Goal: Task Accomplishment & Management: Manage account settings

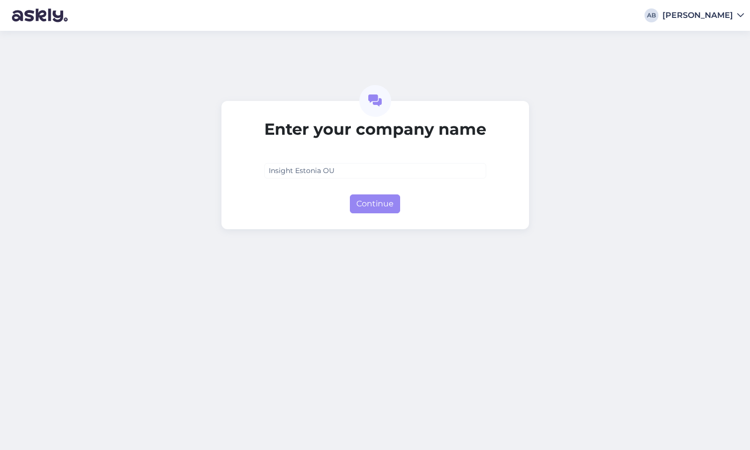
type input "Insight Estonia OÜ"
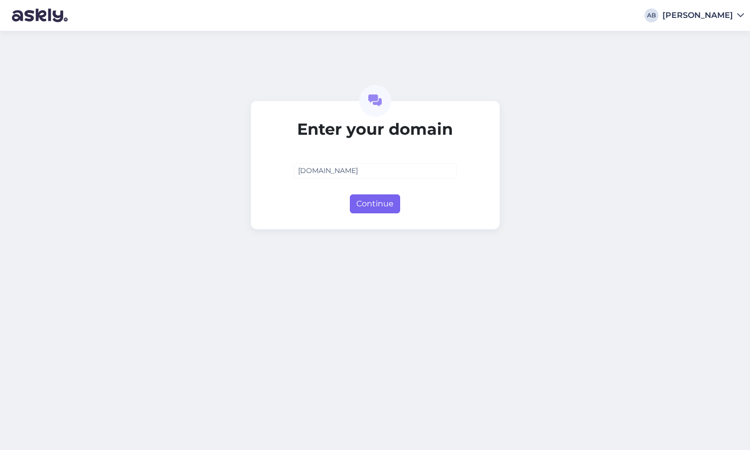
click at [380, 209] on button "Continue" at bounding box center [375, 204] width 50 height 19
type input "[DOMAIN_NAME]"
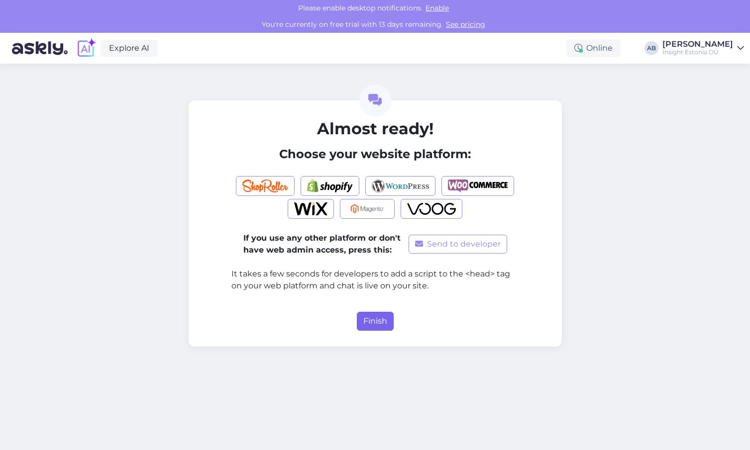
click at [376, 321] on button "Finish" at bounding box center [375, 321] width 37 height 19
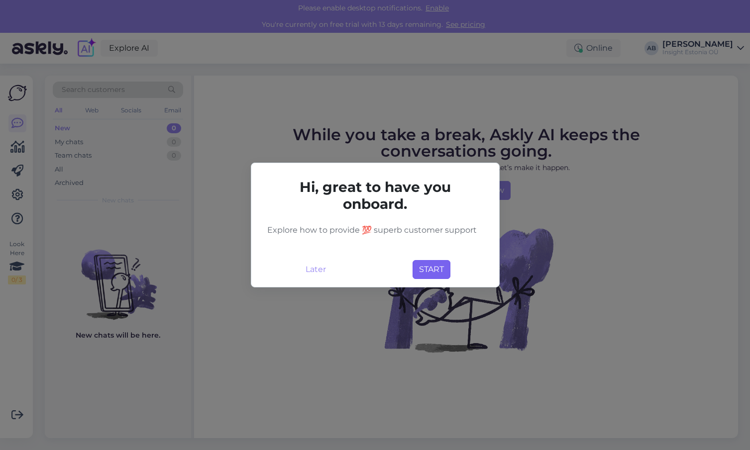
click at [431, 271] on button "START" at bounding box center [432, 269] width 38 height 19
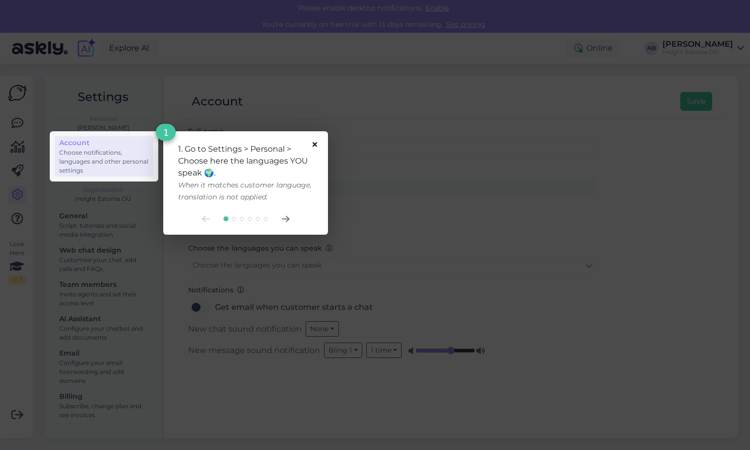
click at [315, 143] on icon at bounding box center [315, 144] width 4 height 4
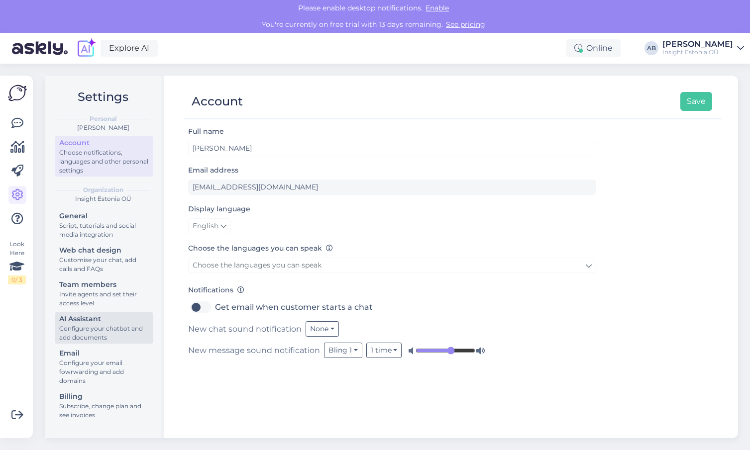
click at [88, 324] on div "AI Assistant" at bounding box center [104, 319] width 90 height 10
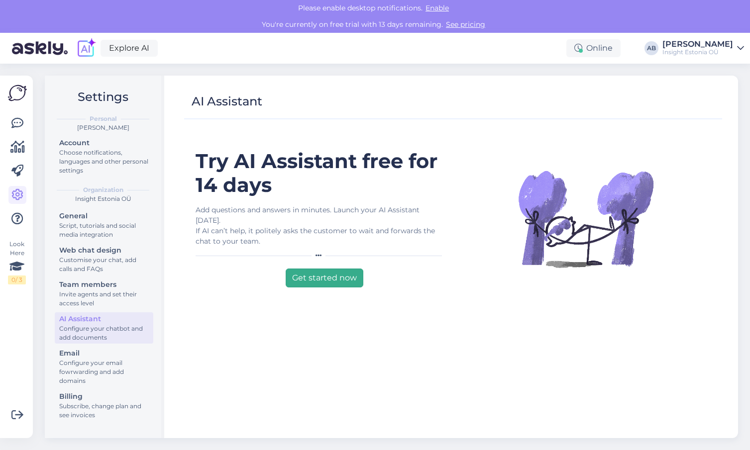
click at [306, 269] on button "Get started now" at bounding box center [325, 278] width 78 height 19
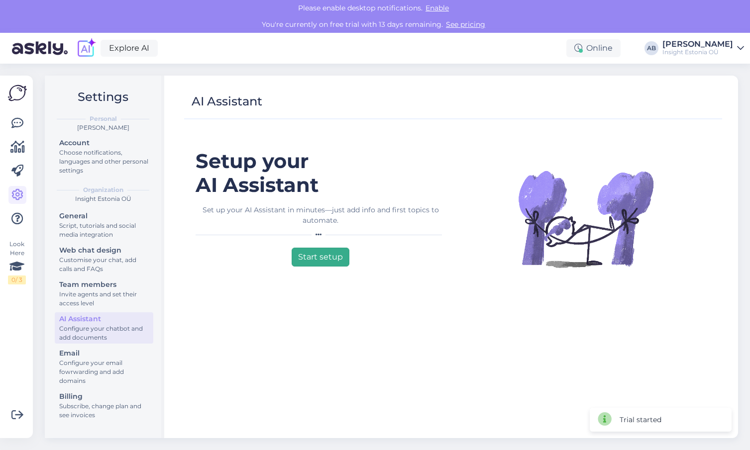
click at [311, 259] on button "Start setup" at bounding box center [321, 257] width 58 height 19
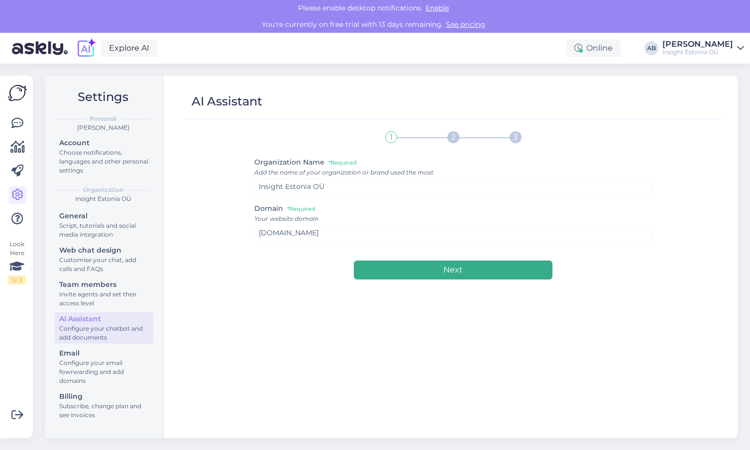
click at [400, 268] on button "Next" at bounding box center [453, 270] width 199 height 19
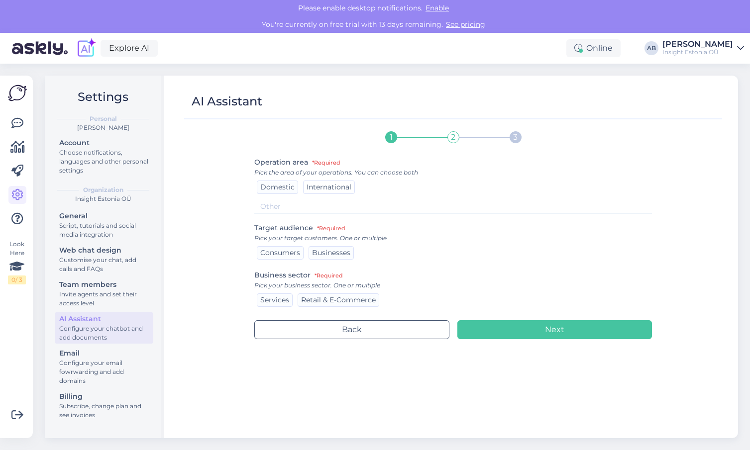
click at [324, 188] on span "International" at bounding box center [329, 187] width 45 height 9
click at [290, 252] on span "Consumers" at bounding box center [280, 252] width 40 height 9
click at [323, 250] on span "Businesses" at bounding box center [331, 252] width 38 height 9
click at [276, 301] on span "Services" at bounding box center [274, 300] width 29 height 9
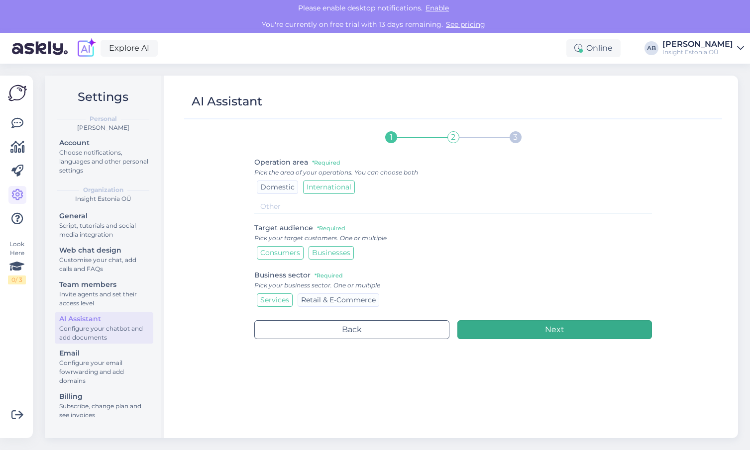
click at [484, 333] on button "Next" at bounding box center [554, 329] width 195 height 19
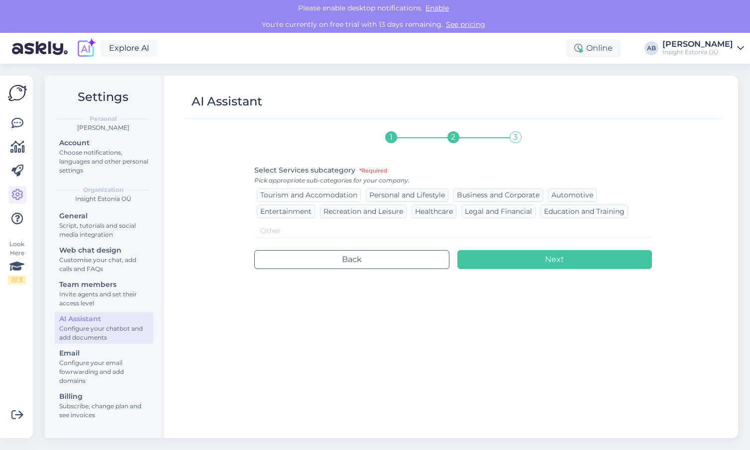
click at [345, 195] on span "Tourism and Accomodation" at bounding box center [308, 195] width 97 height 9
click at [583, 213] on span "Education and Training" at bounding box center [584, 211] width 81 height 9
click at [509, 193] on span "Business and Corporate" at bounding box center [498, 195] width 83 height 9
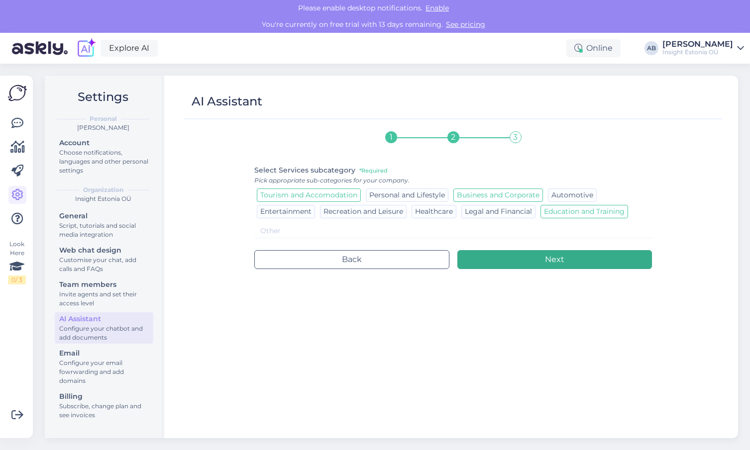
click at [494, 260] on button "Next" at bounding box center [554, 259] width 195 height 19
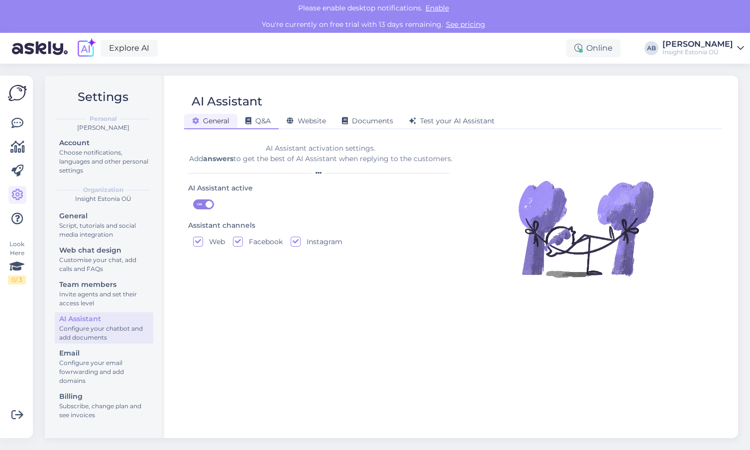
click at [263, 121] on span "Q&A" at bounding box center [257, 120] width 25 height 9
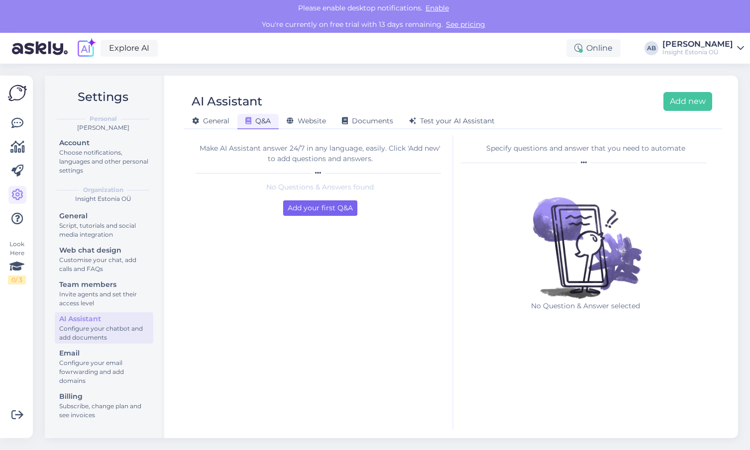
click at [310, 209] on button "Add your first Q&A" at bounding box center [320, 208] width 74 height 15
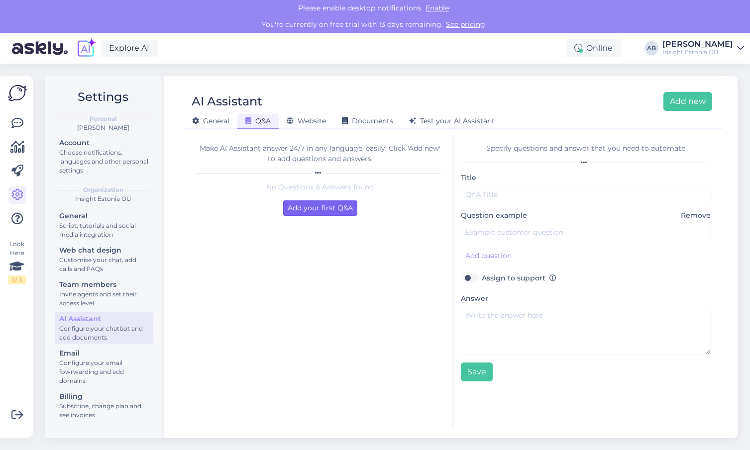
click at [310, 209] on button "Add your first Q&A" at bounding box center [320, 208] width 74 height 15
click at [334, 206] on button "Add your first Q&A" at bounding box center [320, 208] width 74 height 15
click at [333, 207] on button "Add your first Q&A" at bounding box center [320, 208] width 74 height 15
click at [316, 209] on button "Add your first Q&A" at bounding box center [320, 208] width 74 height 15
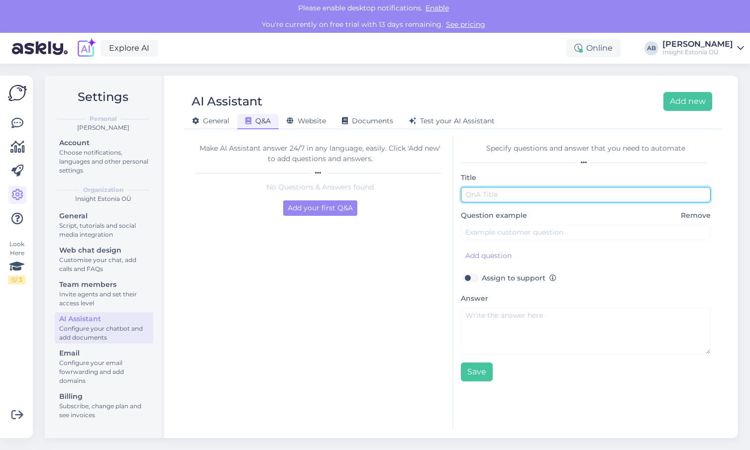
click at [489, 199] on input "text" at bounding box center [586, 194] width 250 height 15
type input "Posso vir com a minha esposa?"
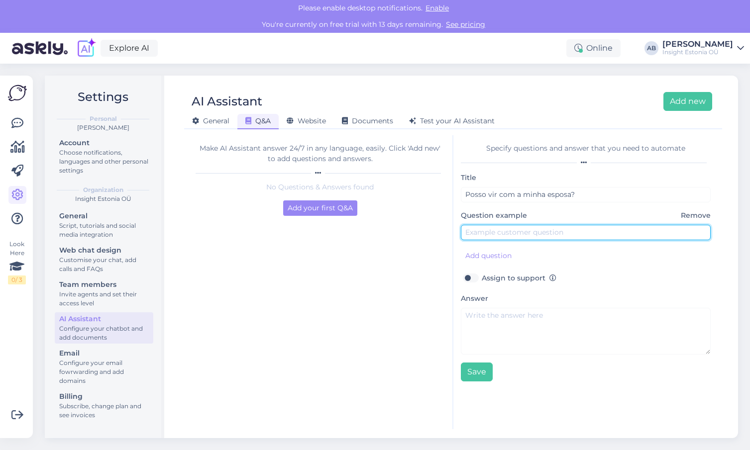
click at [479, 237] on input "text" at bounding box center [586, 232] width 250 height 15
type input "P"
type input "q"
type input "Quero participar da imersão, mas queria vir com a minha esposa. E po"
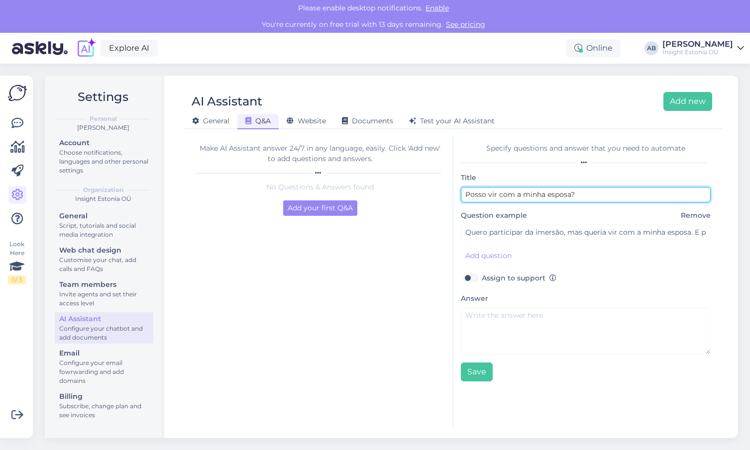
click at [573, 193] on input "Posso vir com a minha esposa?" at bounding box center [586, 194] width 250 height 15
type input "P"
type input "tour em [GEOGRAPHIC_DATA]"
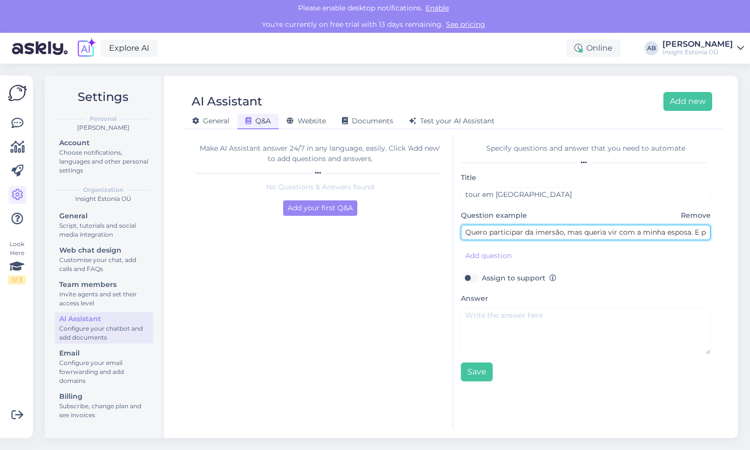
drag, startPoint x: 573, startPoint y: 193, endPoint x: 528, endPoint y: 233, distance: 61.0
click at [528, 233] on input "Quero participar da imersão, mas queria vir com a minha esposa. E po" at bounding box center [586, 232] width 250 height 15
drag, startPoint x: 465, startPoint y: 232, endPoint x: 749, endPoint y: 241, distance: 284.8
click at [749, 241] on div "Settings Personal [PERSON_NAME] Account Choose notifications, languages and oth…" at bounding box center [394, 257] width 711 height 387
type input "o"
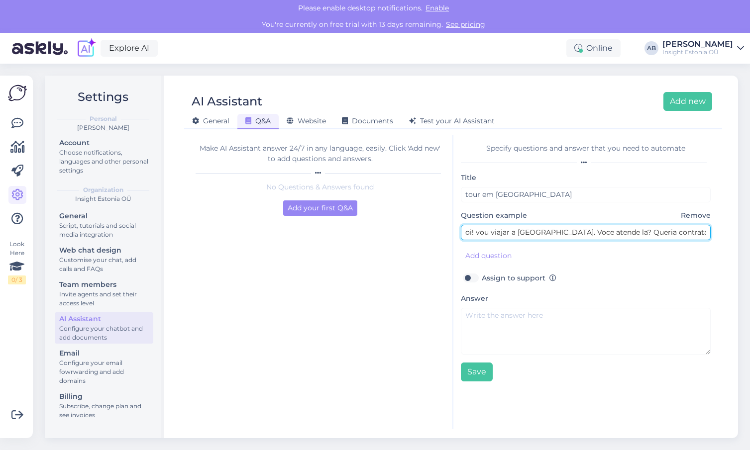
type input "oi! vou viajar a [GEOGRAPHIC_DATA]. Voce atende la? Queria contratar um tour em…"
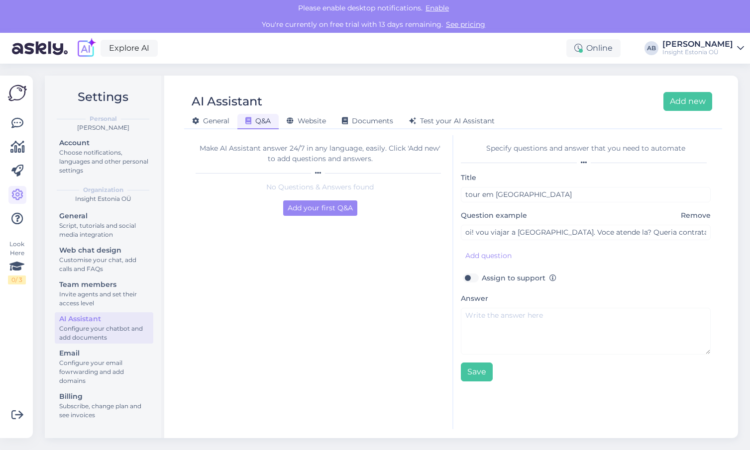
click at [482, 278] on label "Assign to support" at bounding box center [519, 278] width 75 height 13
click at [476, 278] on input "Assign to support" at bounding box center [470, 278] width 19 height 13
checkbox input "true"
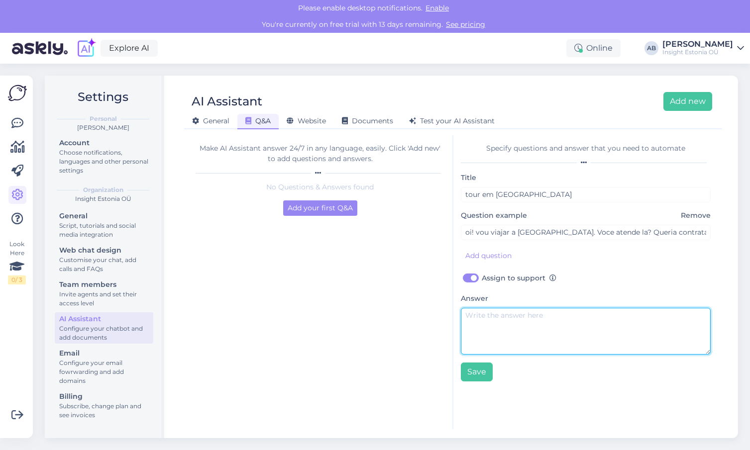
click at [480, 320] on textarea at bounding box center [586, 331] width 250 height 47
paste textarea "Olá! 👋 Sou [PERSON_NAME], guia oficial credenciada pela Prefeitura de [GEOGRAPH…"
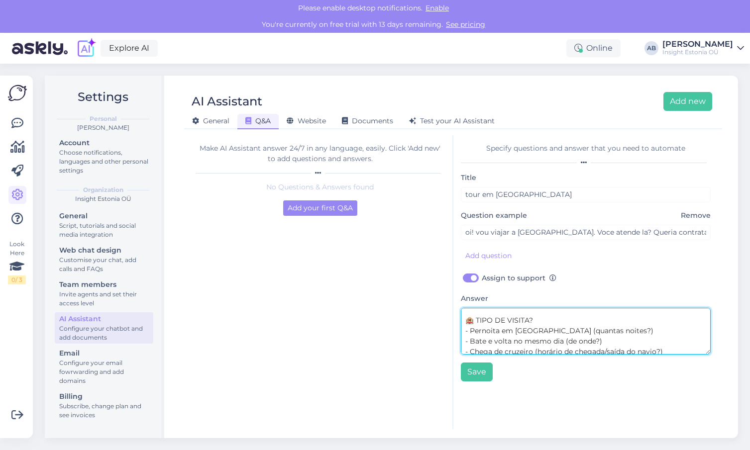
drag, startPoint x: 594, startPoint y: 331, endPoint x: 542, endPoint y: 331, distance: 51.3
click at [542, 331] on textarea "Olá! 👋 Sou [PERSON_NAME], guia oficial credenciada pela Prefeitura de [GEOGRAPH…" at bounding box center [586, 331] width 250 height 47
drag, startPoint x: 595, startPoint y: 342, endPoint x: 569, endPoint y: 340, distance: 26.0
click at [569, 340] on textarea "Olá! 👋 Sou [PERSON_NAME], guia oficial credenciada pela Prefeitura de [GEOGRAPH…" at bounding box center [586, 331] width 250 height 47
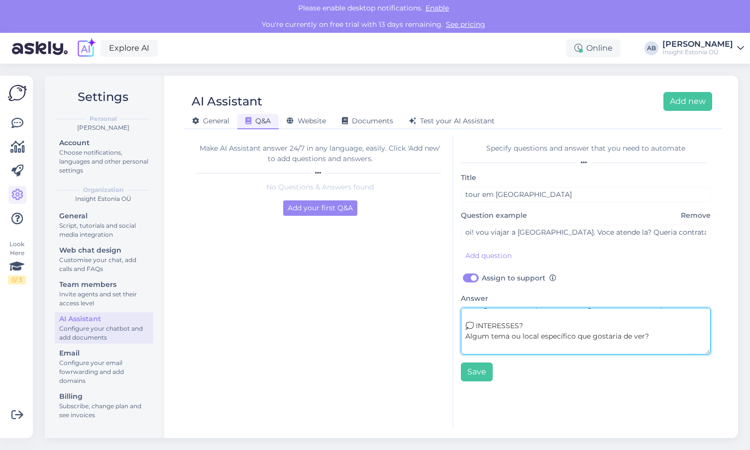
click at [653, 330] on textarea "Olá! 👋 Sou [PERSON_NAME], guia oficial credenciada pela Prefeitura de [GEOGRAPH…" at bounding box center [586, 331] width 250 height 47
type textarea "Olá! 👋 Sou [PERSON_NAME], guia oficial credenciada pela Prefeitura de [GEOGRAPH…"
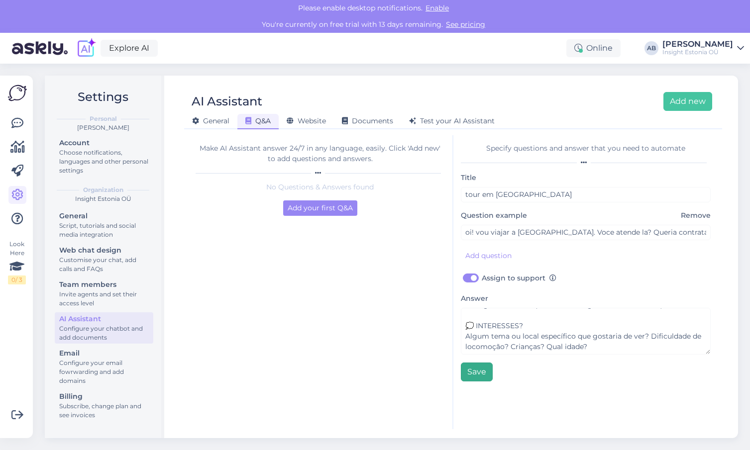
click at [477, 372] on button "Save" at bounding box center [477, 372] width 32 height 19
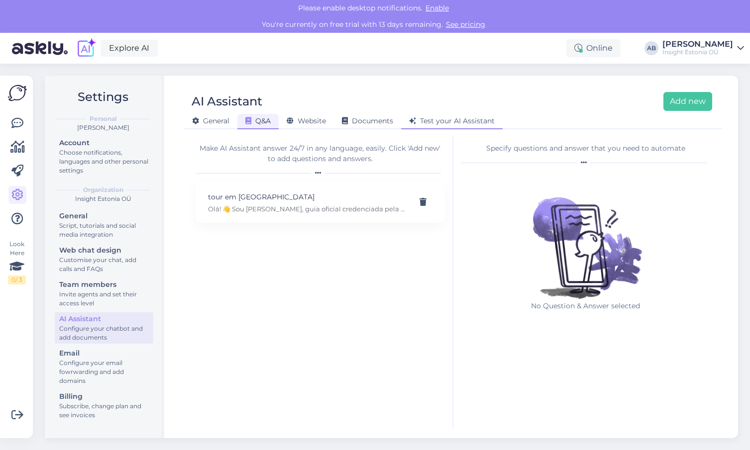
click at [436, 120] on span "Test your AI Assistant" at bounding box center [452, 120] width 86 height 9
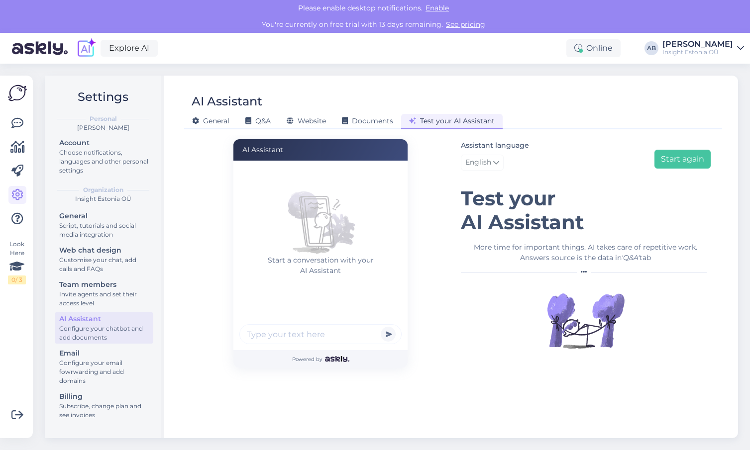
click at [323, 334] on input "text" at bounding box center [320, 334] width 162 height 20
type input "oi, tudo bem?"
click at [388, 334] on button "submit" at bounding box center [388, 334] width 15 height 15
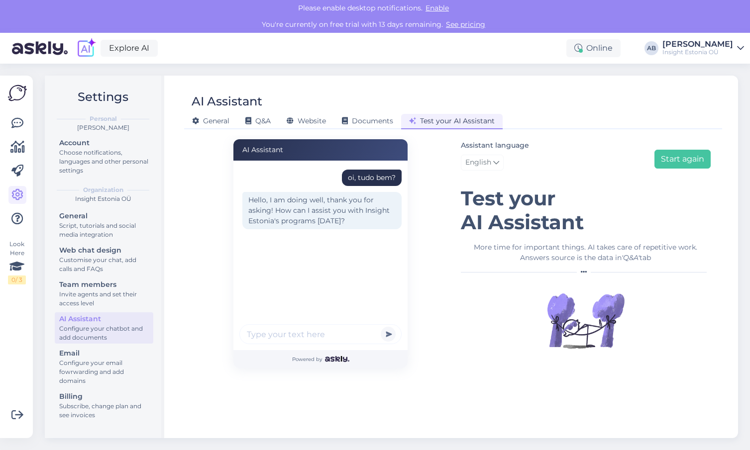
click at [497, 160] on icon at bounding box center [496, 162] width 6 height 11
type input "po"
click at [486, 222] on link "Portuguese" at bounding box center [515, 224] width 109 height 16
click at [665, 159] on button "Start again" at bounding box center [682, 159] width 56 height 19
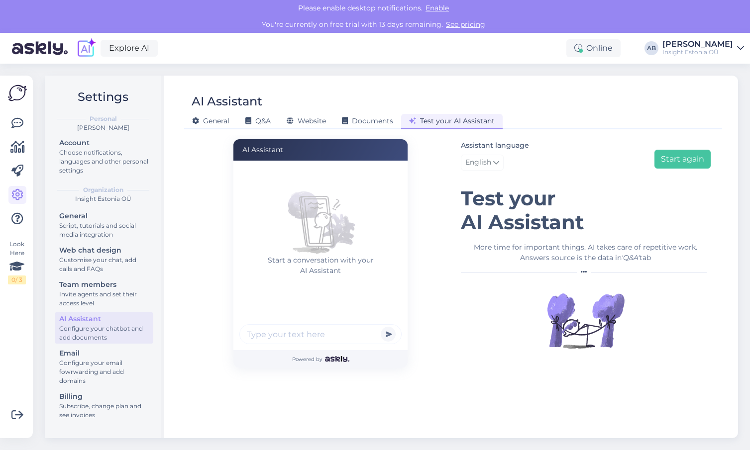
click at [281, 339] on input "text" at bounding box center [320, 334] width 162 height 20
type input "oi"
click at [388, 334] on button "submit" at bounding box center [388, 334] width 15 height 15
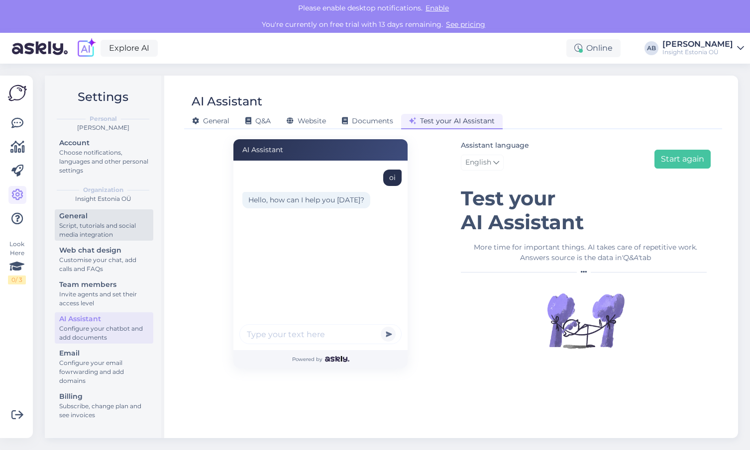
click at [102, 225] on div "Script, tutorials and social media integration" at bounding box center [104, 230] width 90 height 18
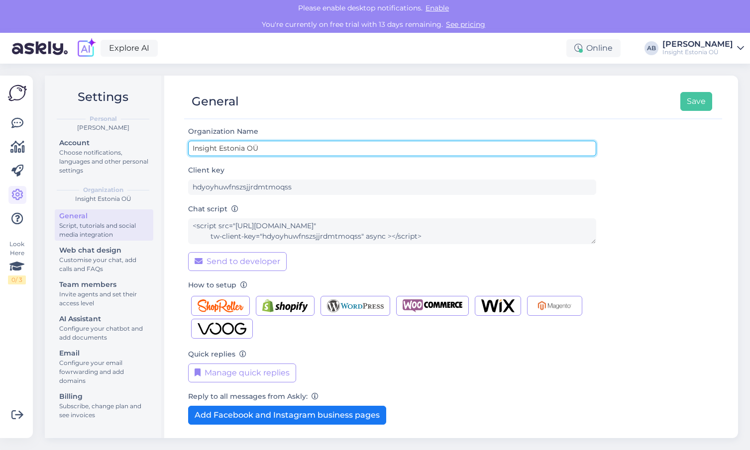
drag, startPoint x: 260, startPoint y: 147, endPoint x: 188, endPoint y: 137, distance: 72.8
click at [188, 137] on div "Organization Name Insight Estonia OÜ Client key hdyoyhuwfnszsjjrdmtmoqss Chat s…" at bounding box center [453, 277] width 538 height 304
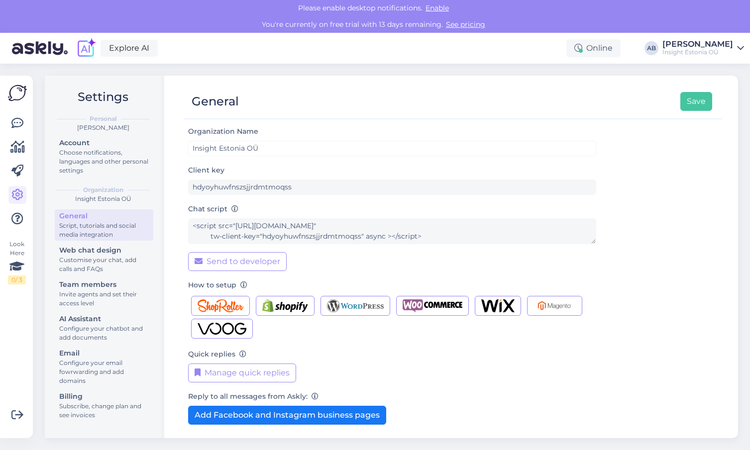
click at [17, 96] on img at bounding box center [17, 93] width 19 height 19
click at [17, 124] on icon at bounding box center [17, 123] width 12 height 12
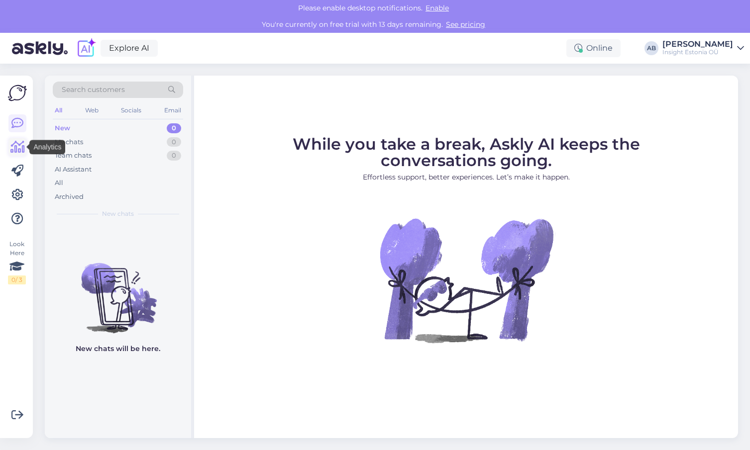
click at [18, 148] on icon at bounding box center [17, 147] width 14 height 12
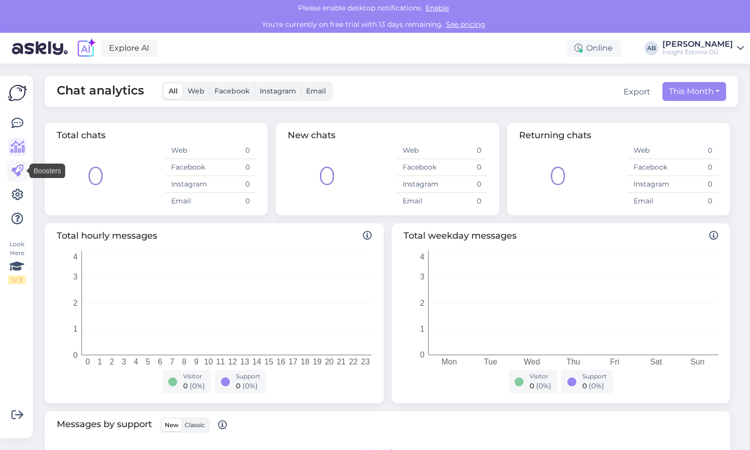
click at [18, 168] on icon at bounding box center [17, 171] width 12 height 12
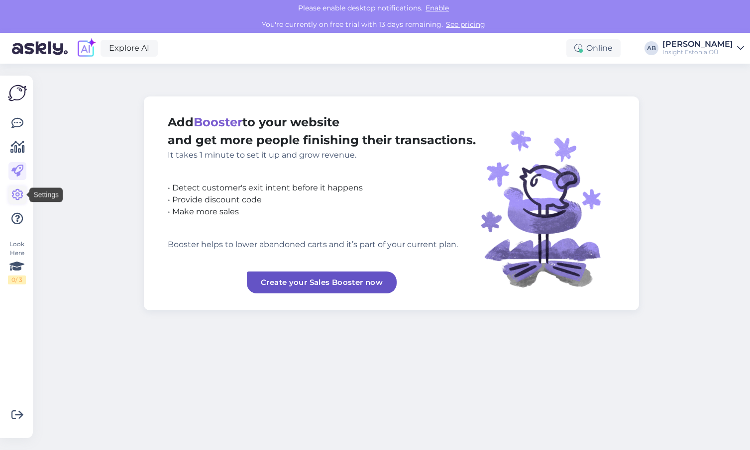
click at [17, 192] on icon at bounding box center [17, 195] width 12 height 12
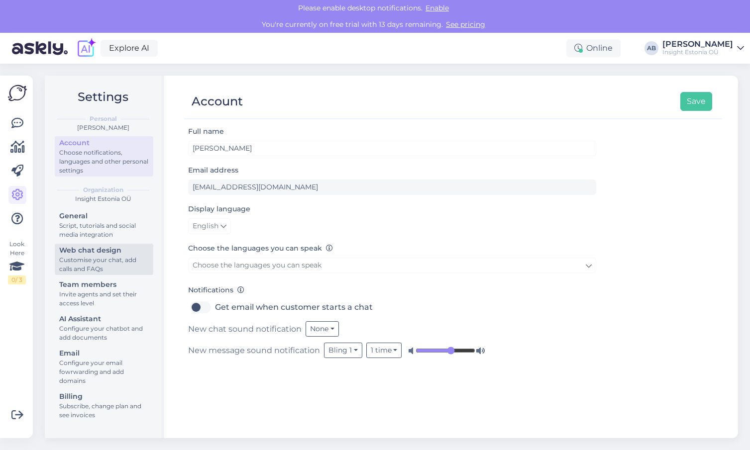
click at [98, 262] on div "Customise your chat, add calls and FAQs" at bounding box center [104, 265] width 90 height 18
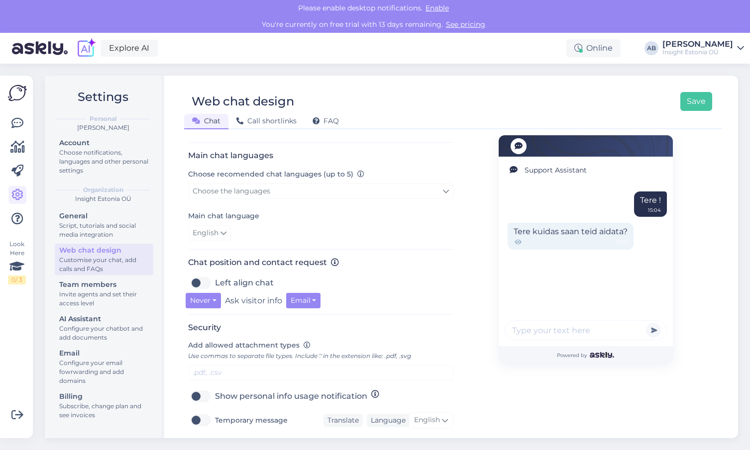
scroll to position [207, 0]
click at [114, 330] on div "Configure your chatbot and add documents" at bounding box center [104, 333] width 90 height 18
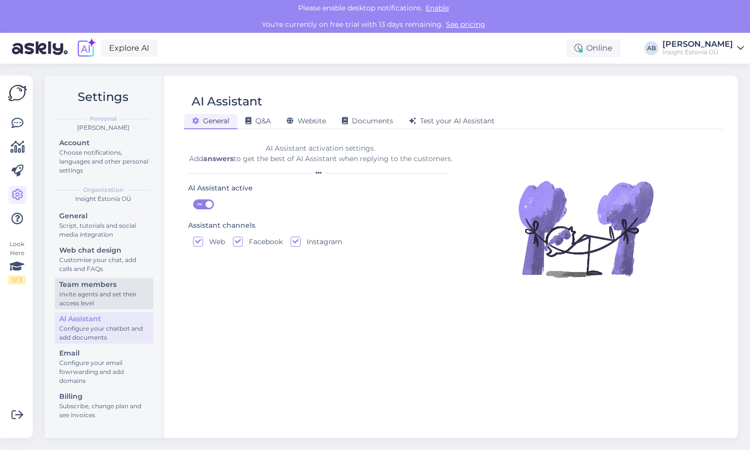
click at [86, 290] on div "Team members" at bounding box center [104, 285] width 90 height 10
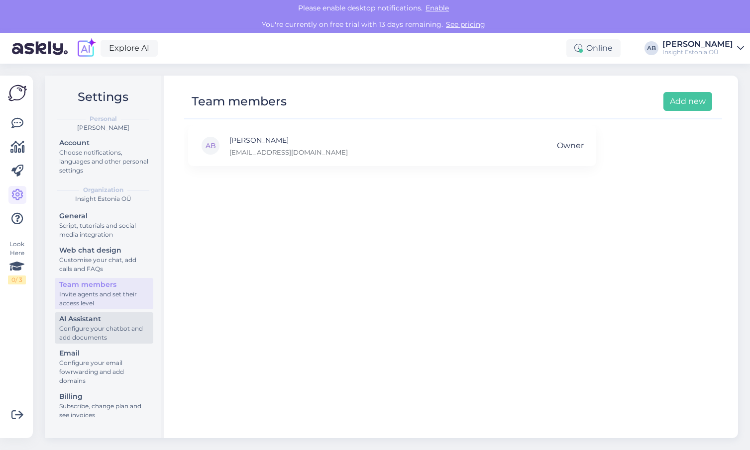
click at [88, 323] on div "AI Assistant" at bounding box center [104, 319] width 90 height 10
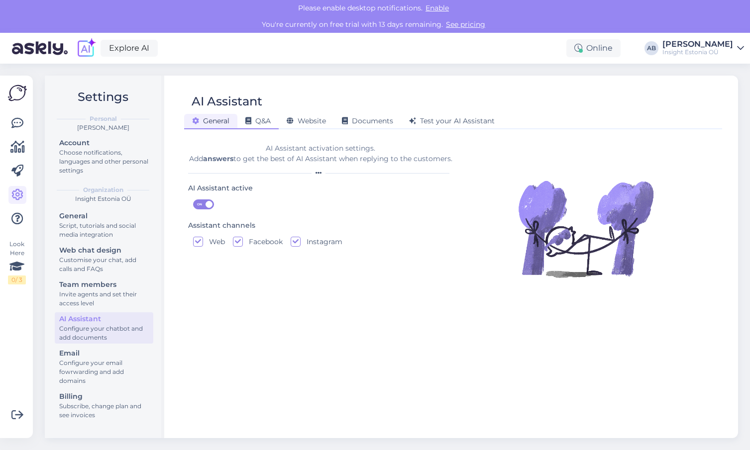
click at [266, 121] on span "Q&A" at bounding box center [257, 120] width 25 height 9
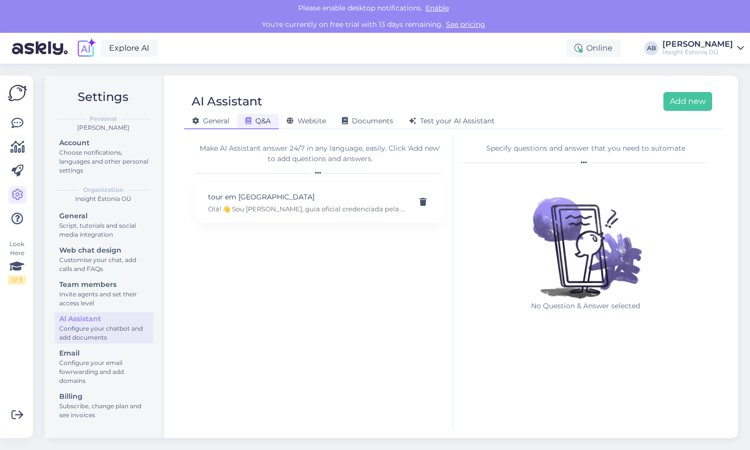
click at [213, 120] on span "General" at bounding box center [210, 120] width 37 height 9
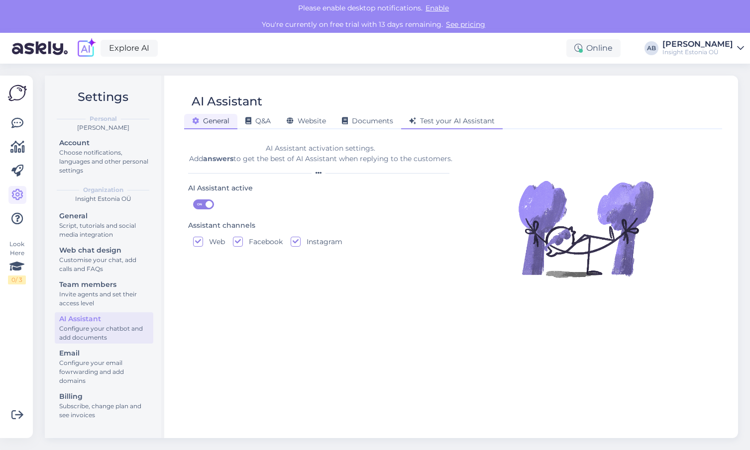
click at [438, 118] on span "Test your AI Assistant" at bounding box center [452, 120] width 86 height 9
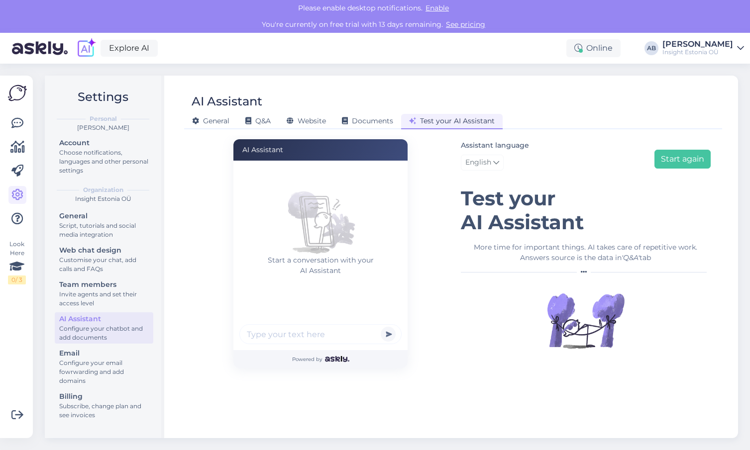
click at [495, 161] on icon at bounding box center [496, 162] width 6 height 11
type input "po"
click at [493, 224] on link "Portuguese" at bounding box center [515, 224] width 109 height 16
click at [679, 158] on button "Start again" at bounding box center [682, 159] width 56 height 19
click at [325, 334] on input "text" at bounding box center [320, 334] width 162 height 20
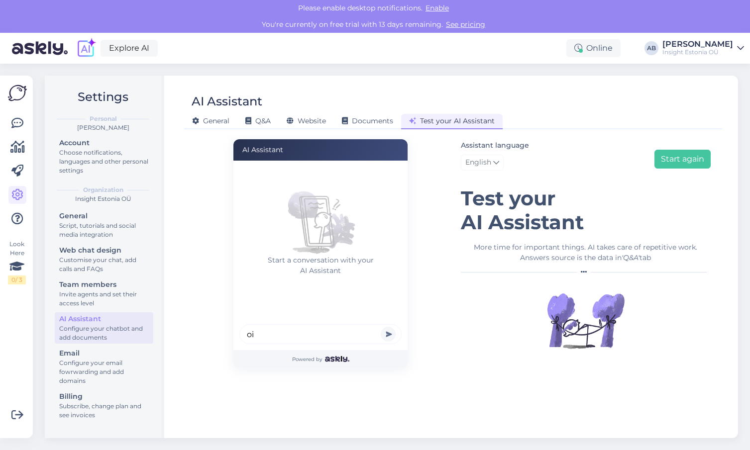
type input "oi"
click at [388, 334] on button "submit" at bounding box center [388, 334] width 15 height 15
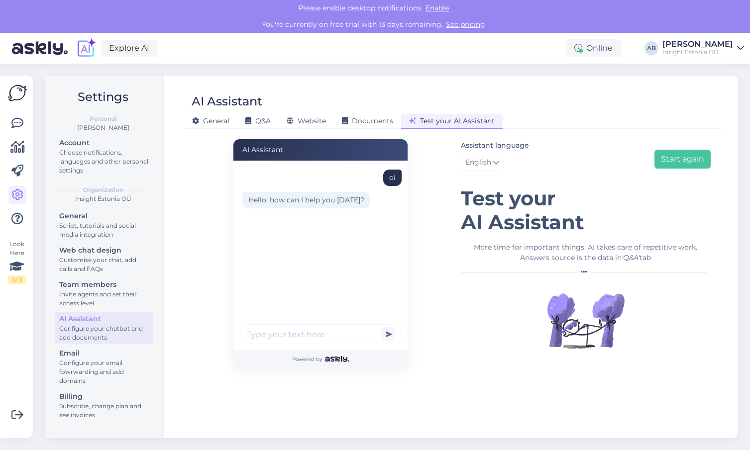
click at [497, 162] on icon at bounding box center [496, 162] width 6 height 11
click at [498, 225] on link "Portuguese" at bounding box center [515, 224] width 109 height 16
click at [686, 166] on button "Start again" at bounding box center [682, 159] width 56 height 19
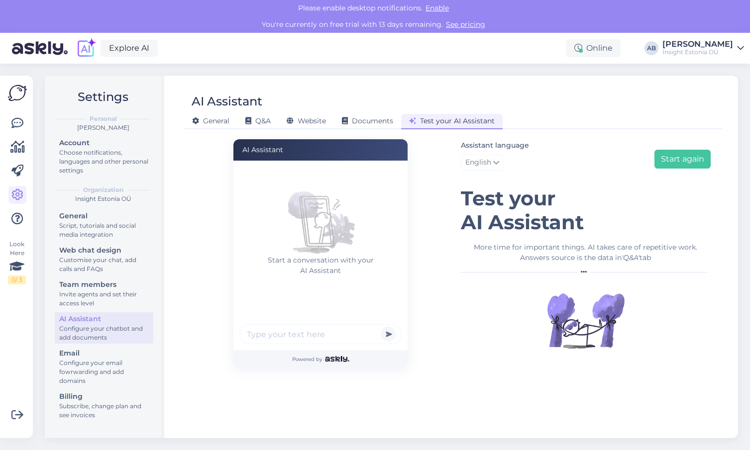
click at [494, 163] on icon at bounding box center [496, 162] width 6 height 11
click at [487, 226] on link "Portuguese" at bounding box center [515, 224] width 109 height 16
click at [672, 161] on button "Start again" at bounding box center [682, 159] width 56 height 19
click at [496, 162] on icon at bounding box center [496, 162] width 6 height 11
click at [484, 224] on link "Portuguese" at bounding box center [515, 224] width 109 height 16
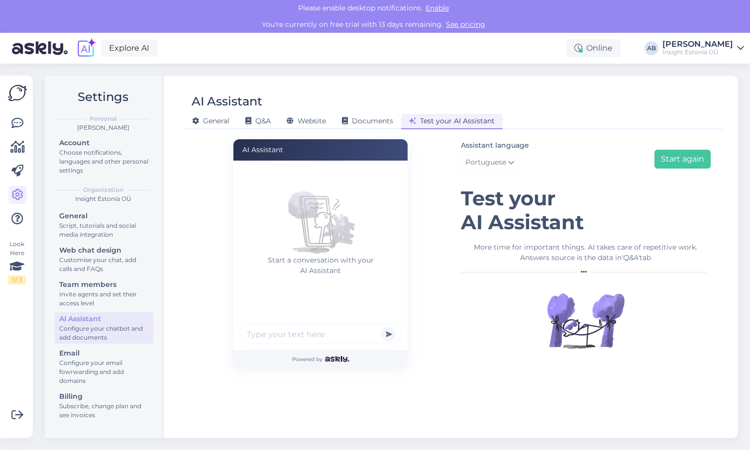
click at [291, 341] on input "text" at bounding box center [320, 334] width 162 height 20
type input "oi"
click at [388, 334] on button "submit" at bounding box center [388, 334] width 15 height 15
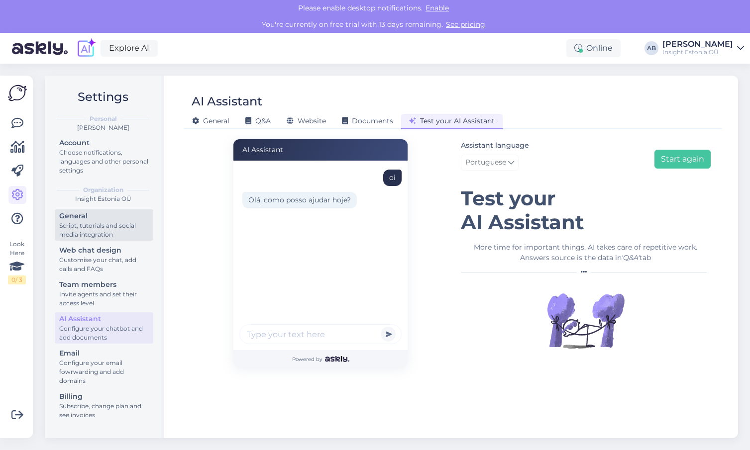
click at [89, 226] on div "Script, tutorials and social media integration" at bounding box center [104, 230] width 90 height 18
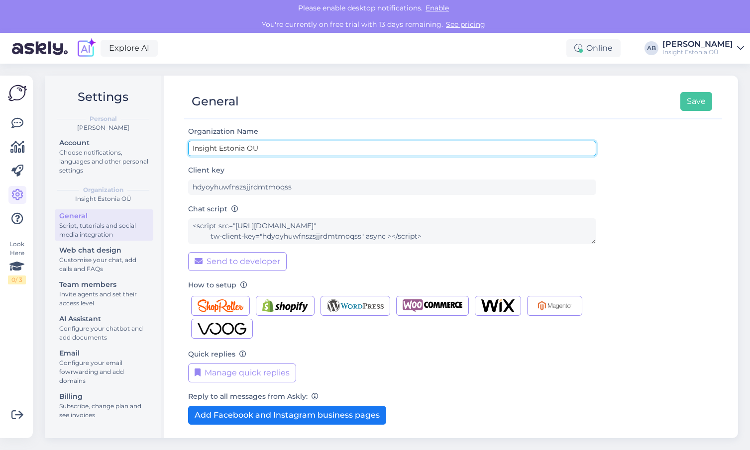
click at [262, 148] on input "Insight Estonia OÜ" at bounding box center [392, 148] width 408 height 15
type input "I"
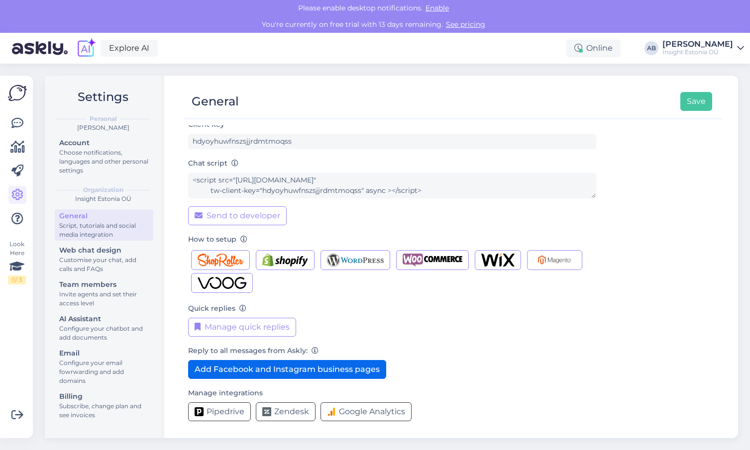
scroll to position [46, 0]
type input "[PERSON_NAME]"
click at [302, 369] on button "Add Facebook and Instagram business pages" at bounding box center [287, 369] width 198 height 19
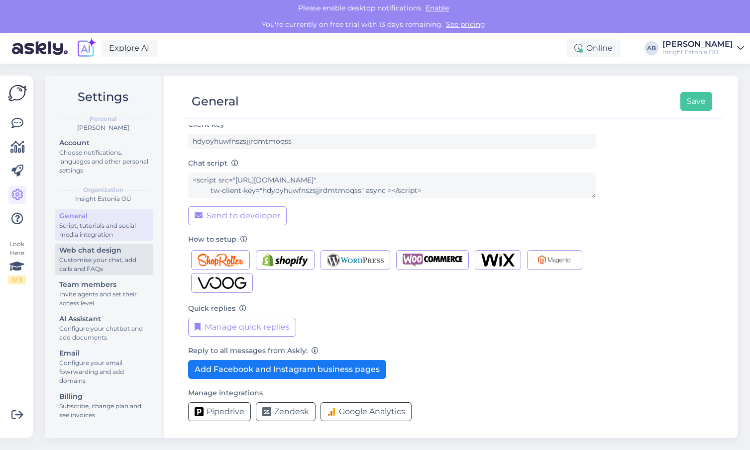
click at [85, 260] on div "Customise your chat, add calls and FAQs" at bounding box center [104, 265] width 90 height 18
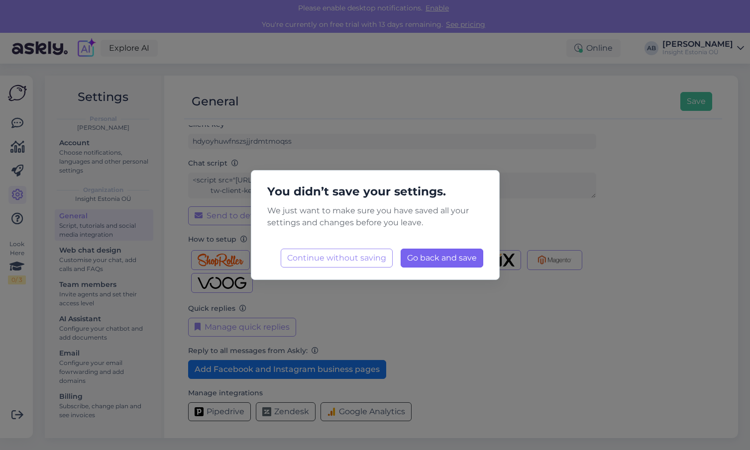
click at [433, 261] on span "Go back and save" at bounding box center [442, 257] width 70 height 9
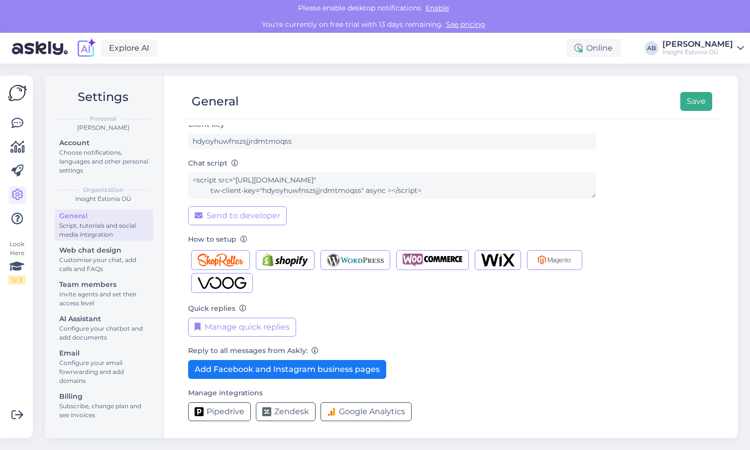
click at [703, 101] on button "Save" at bounding box center [696, 101] width 32 height 19
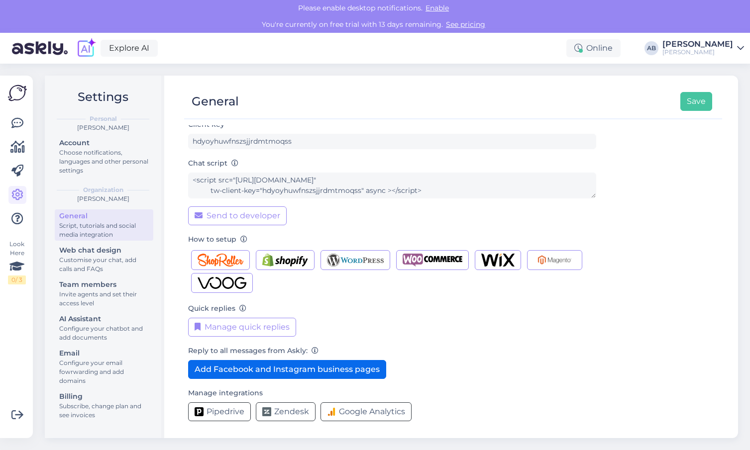
click at [236, 372] on button "Add Facebook and Instagram business pages" at bounding box center [287, 369] width 198 height 19
click at [238, 368] on button "Add Facebook and Instagram business pages" at bounding box center [287, 369] width 198 height 19
click at [466, 25] on link "See pricing" at bounding box center [465, 24] width 45 height 9
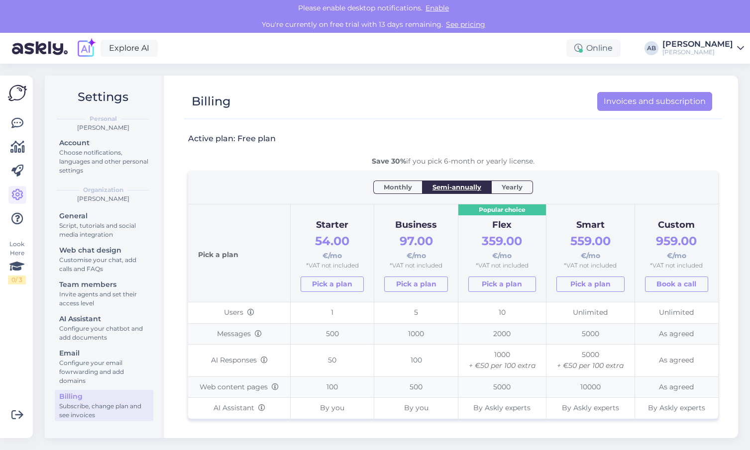
click at [397, 188] on span "Monthly" at bounding box center [398, 187] width 28 height 10
click at [451, 188] on span "Semi-annually" at bounding box center [456, 187] width 49 height 10
click at [514, 188] on span "Yearly" at bounding box center [512, 187] width 21 height 10
click at [453, 187] on span "Semi-annually" at bounding box center [456, 187] width 49 height 10
click at [398, 188] on span "Monthly" at bounding box center [398, 187] width 28 height 10
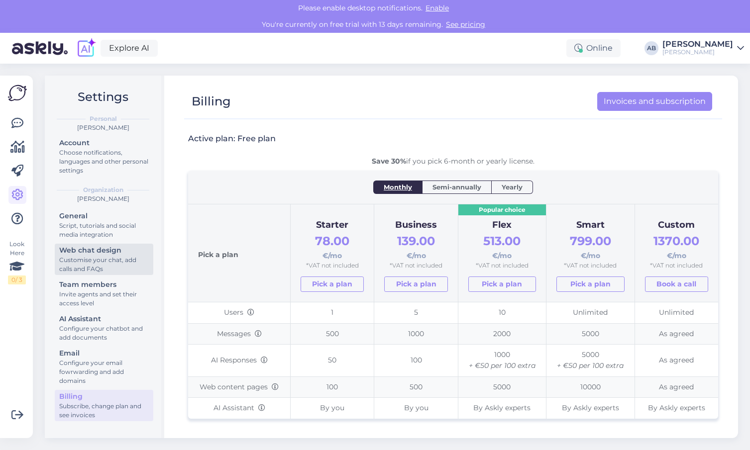
click at [84, 254] on div "Web chat design" at bounding box center [104, 250] width 90 height 10
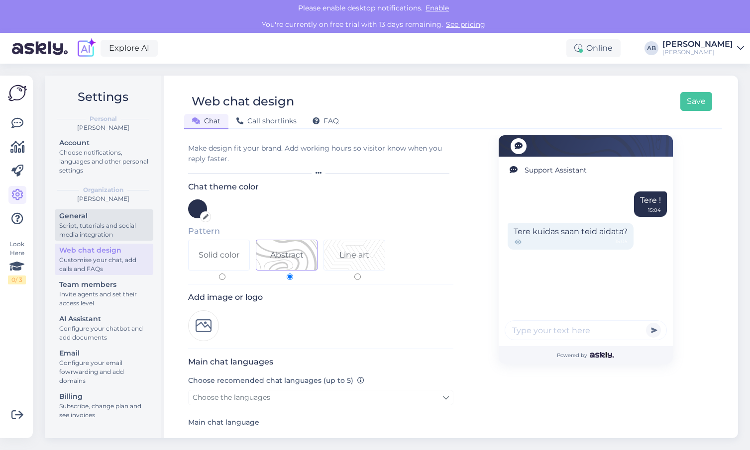
click at [85, 223] on div "Script, tutorials and social media integration" at bounding box center [104, 230] width 90 height 18
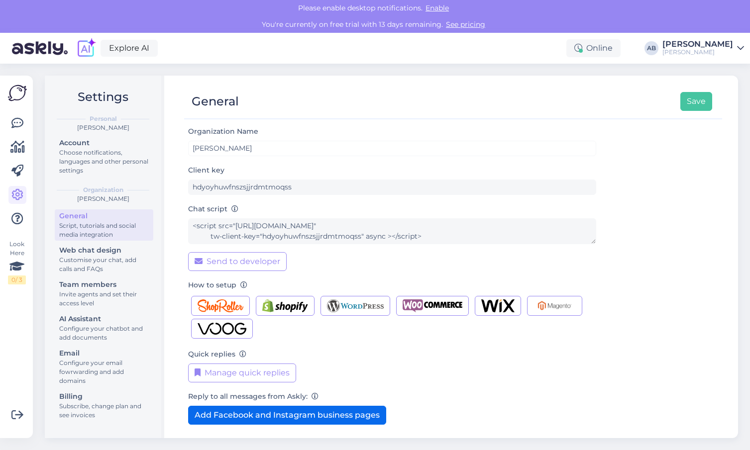
click at [248, 413] on button "Add Facebook and Instagram business pages" at bounding box center [287, 415] width 198 height 19
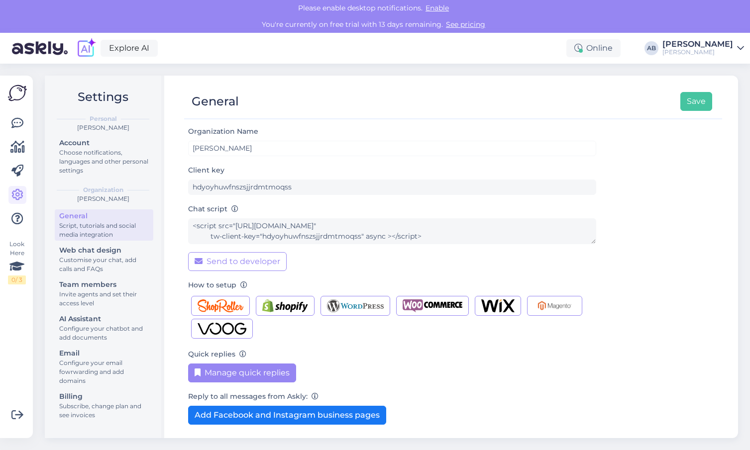
click at [252, 372] on button "Manage quick replies" at bounding box center [242, 373] width 108 height 19
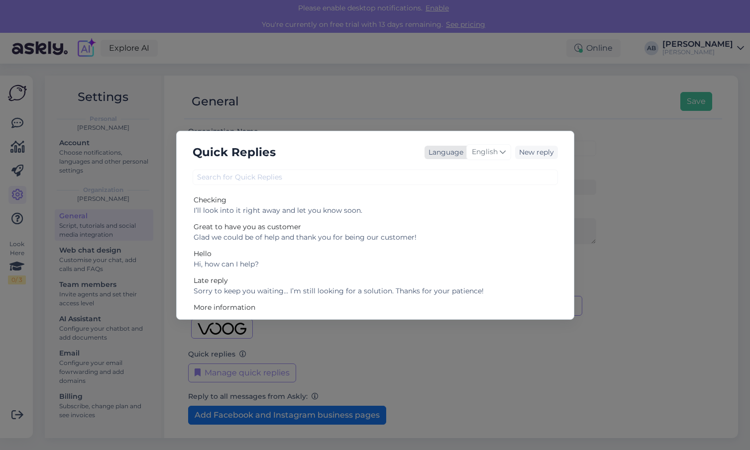
click at [501, 151] on icon at bounding box center [503, 152] width 6 height 11
type input "po"
click at [455, 213] on link "Portuguese" at bounding box center [467, 213] width 109 height 16
click at [433, 345] on div "Quick Replies Language Portuguese po Polish Portuguese New reply Checking Eu vo…" at bounding box center [375, 225] width 750 height 450
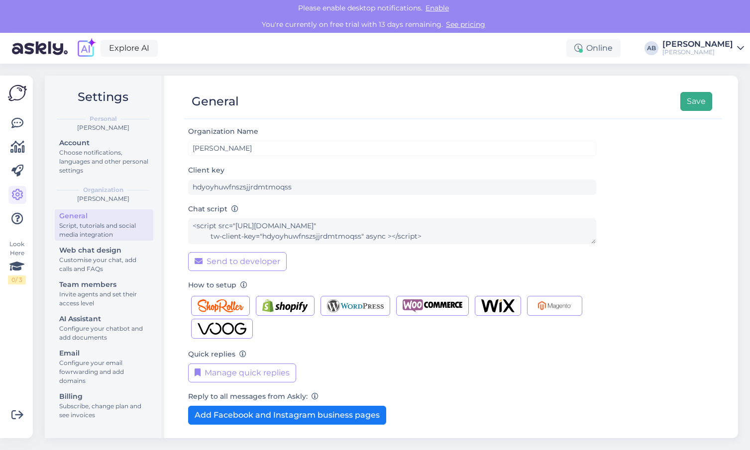
click at [695, 105] on button "Save" at bounding box center [696, 101] width 32 height 19
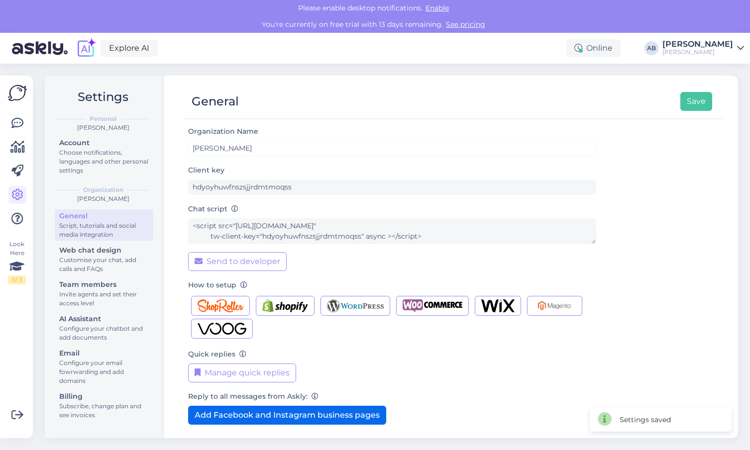
click at [264, 419] on button "Add Facebook and Instagram business pages" at bounding box center [287, 415] width 198 height 19
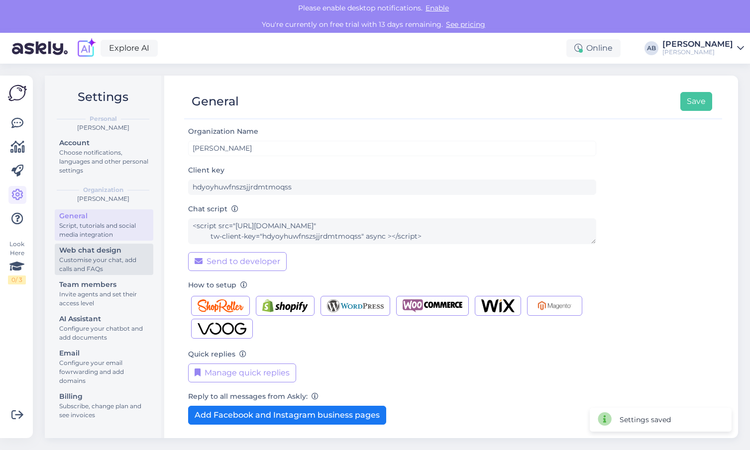
click at [107, 259] on div "Customise your chat, add calls and FAQs" at bounding box center [104, 265] width 90 height 18
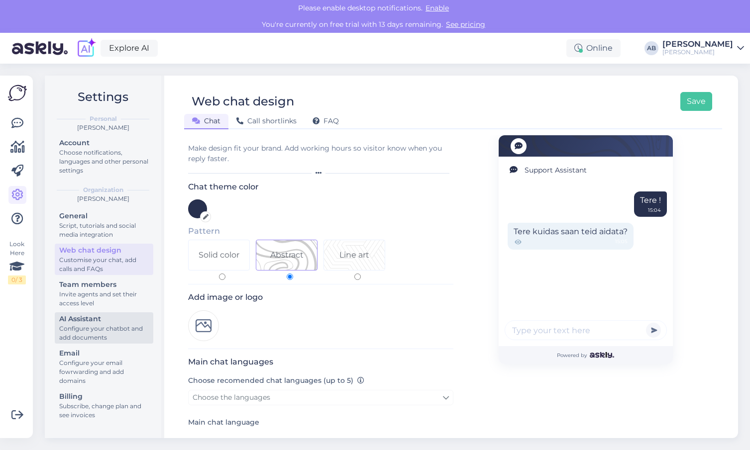
click at [84, 323] on div "AI Assistant" at bounding box center [104, 319] width 90 height 10
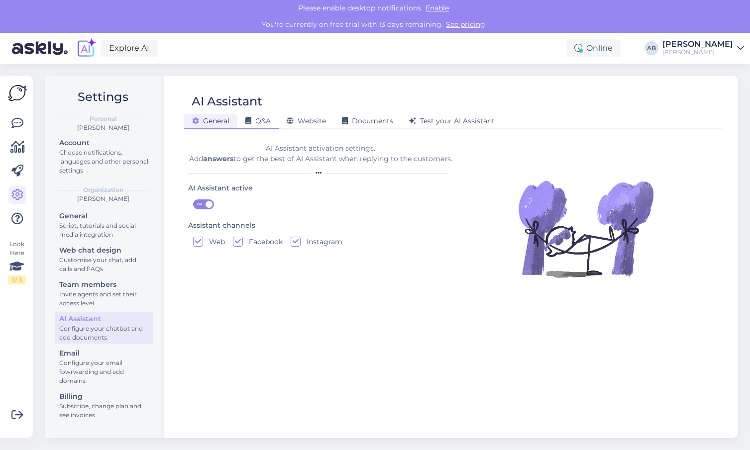
click at [264, 120] on span "Q&A" at bounding box center [257, 120] width 25 height 9
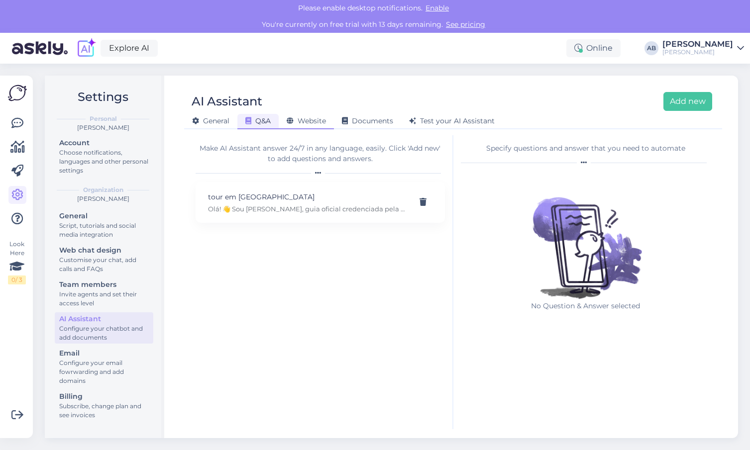
click at [303, 119] on span "Website" at bounding box center [306, 120] width 39 height 9
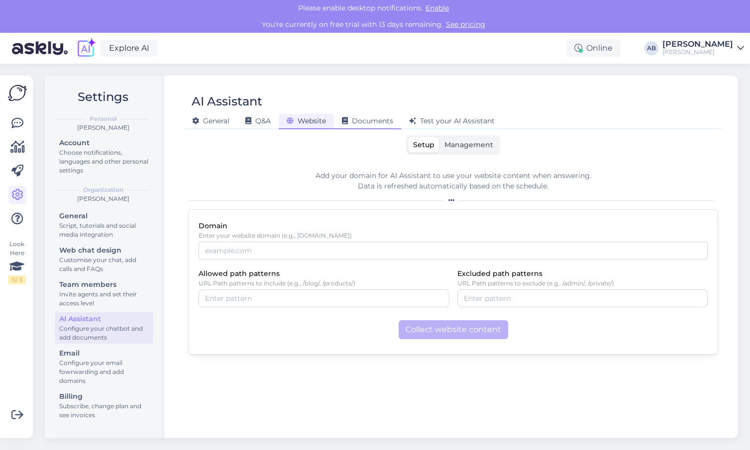
click at [367, 120] on span "Documents" at bounding box center [367, 120] width 51 height 9
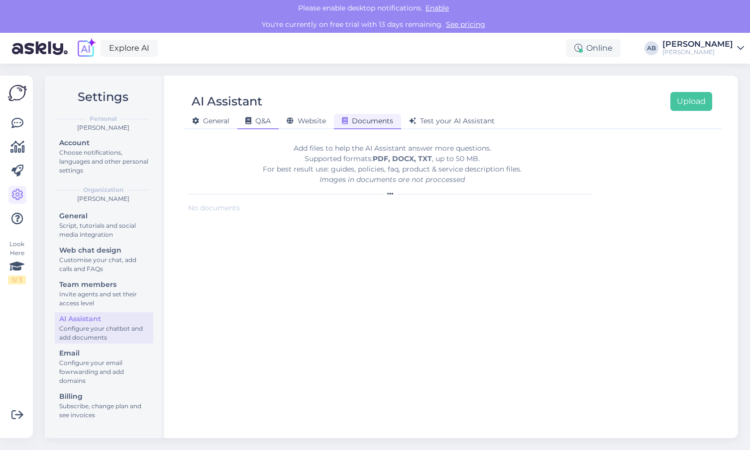
click at [261, 120] on span "Q&A" at bounding box center [257, 120] width 25 height 9
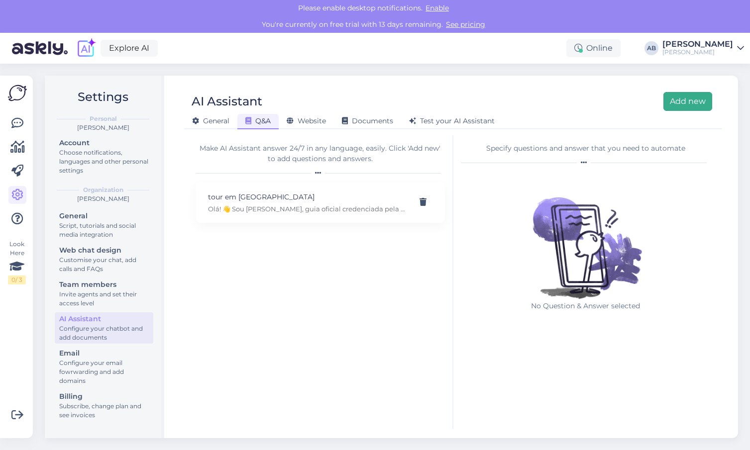
click at [687, 102] on button "Add new" at bounding box center [687, 101] width 49 height 19
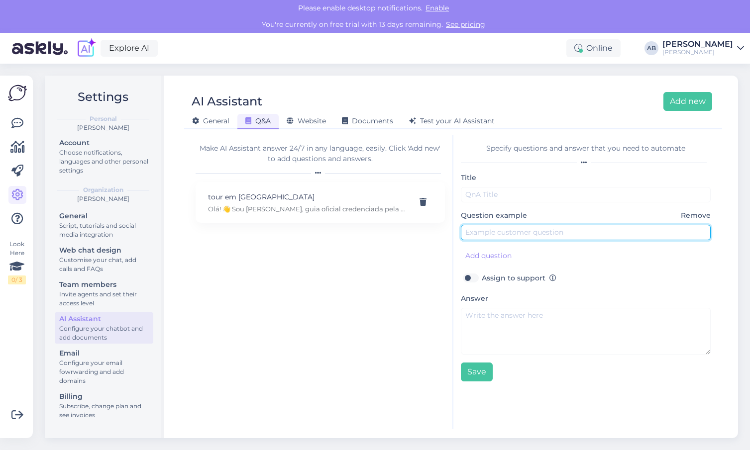
click at [476, 235] on input "text" at bounding box center [586, 232] width 250 height 15
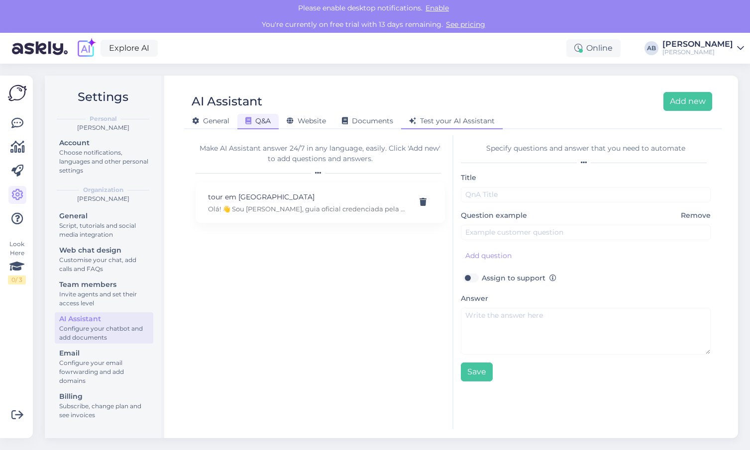
click at [458, 121] on span "Test your AI Assistant" at bounding box center [452, 120] width 86 height 9
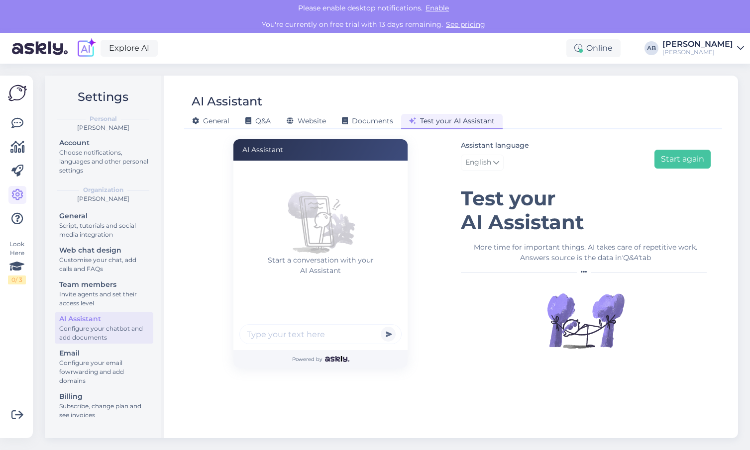
click at [271, 340] on input "text" at bounding box center [320, 334] width 162 height 20
type input "oi"
click at [388, 334] on button "submit" at bounding box center [388, 334] width 15 height 15
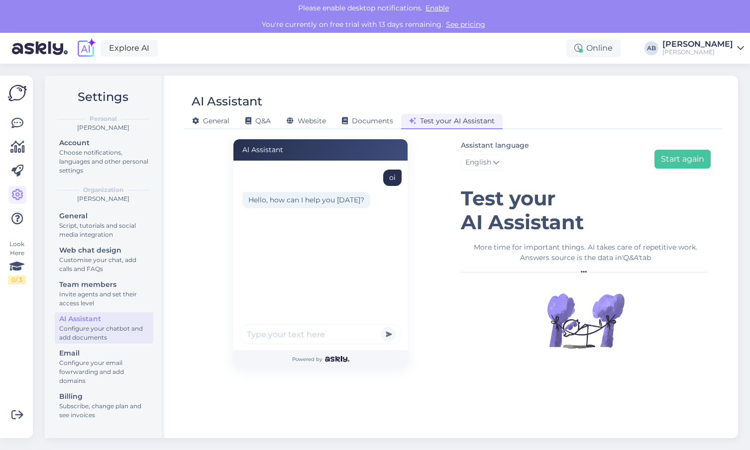
click at [491, 164] on span "English" at bounding box center [478, 162] width 26 height 11
type input "po"
click at [502, 225] on link "Portuguese" at bounding box center [515, 224] width 109 height 16
click at [297, 338] on input "text" at bounding box center [320, 334] width 162 height 20
type input "oi"
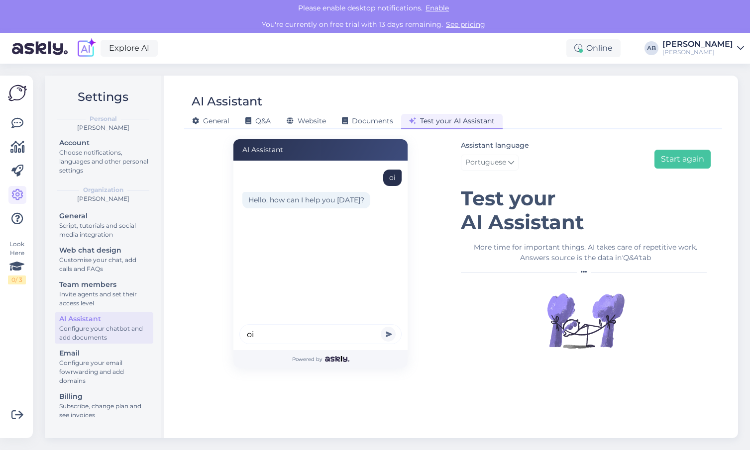
click at [388, 334] on button "submit" at bounding box center [388, 334] width 15 height 15
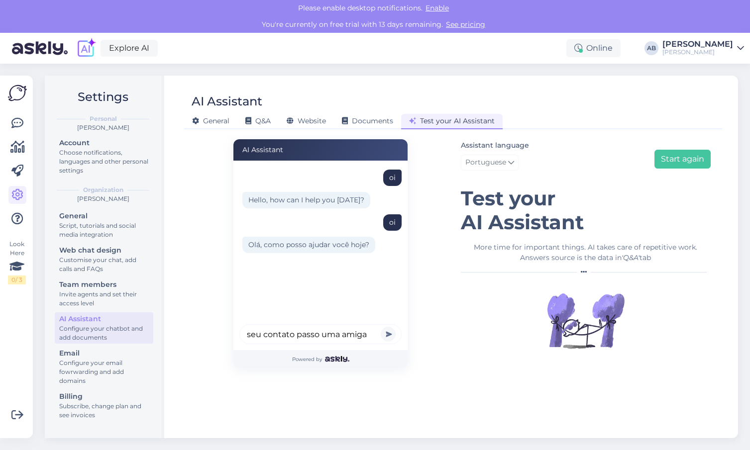
type input "seu contato passo uma amiga"
click at [388, 334] on button "submit" at bounding box center [388, 334] width 15 height 15
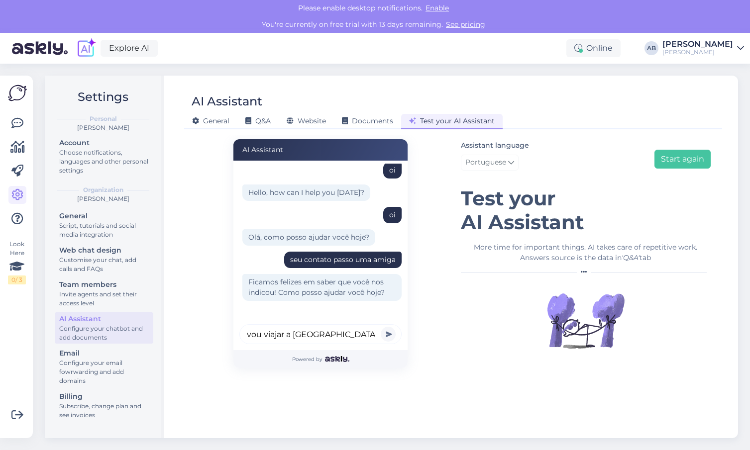
type input "vou viajar a [GEOGRAPHIC_DATA] em novembro"
click at [388, 334] on button "submit" at bounding box center [388, 334] width 15 height 15
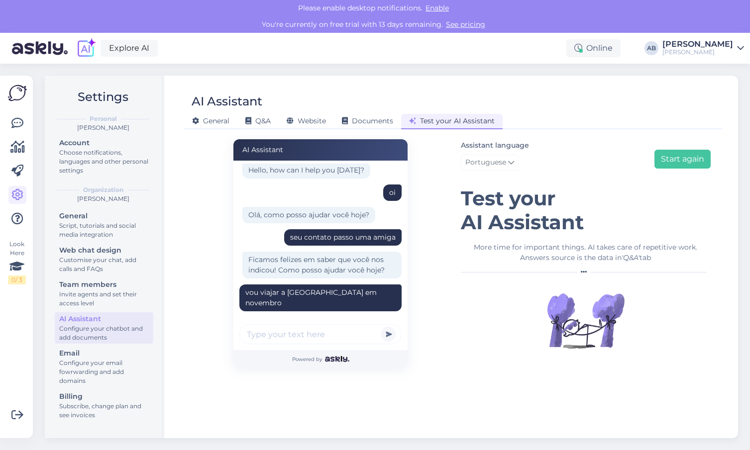
scroll to position [73, 0]
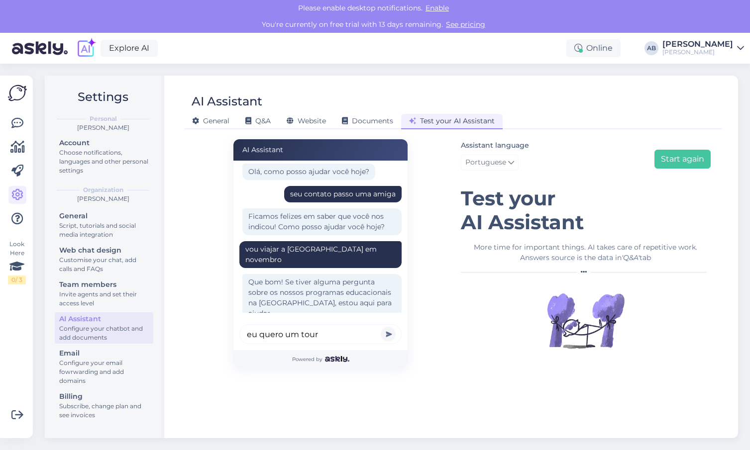
type input "eu quero um tour"
click at [388, 334] on button "submit" at bounding box center [388, 334] width 15 height 15
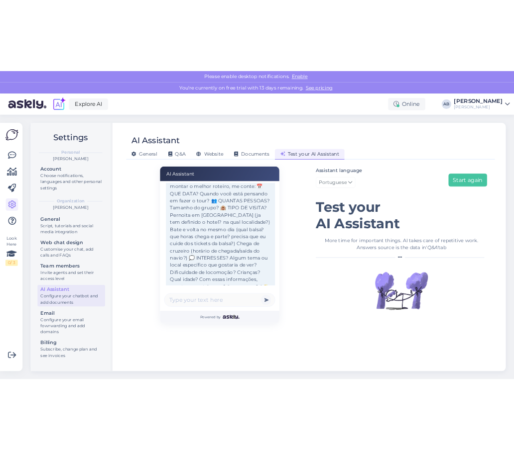
scroll to position [357, 0]
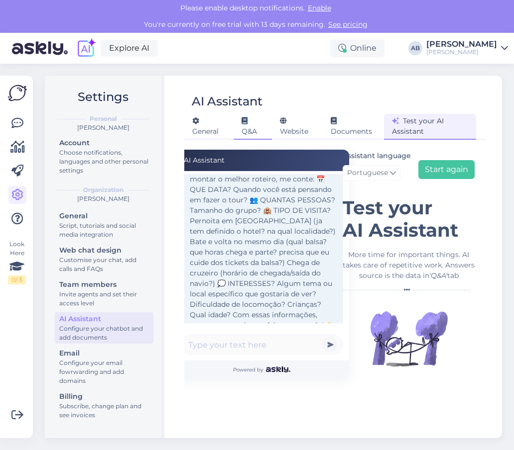
click at [249, 123] on span "Q&A" at bounding box center [248, 125] width 15 height 19
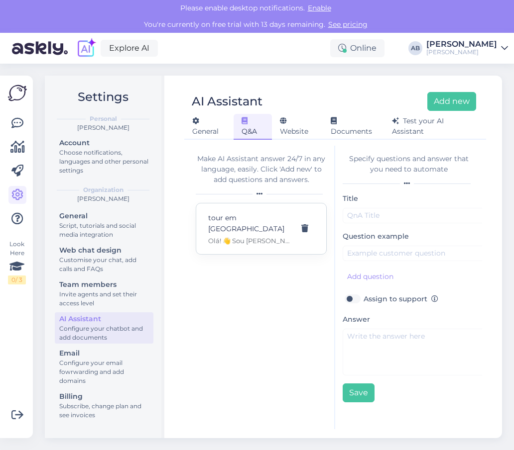
click at [261, 236] on p "Olá! 👋 Sou [PERSON_NAME], guia oficial credenciada pela Prefeitura de [GEOGRAPH…" at bounding box center [249, 240] width 82 height 9
type input "tour em [GEOGRAPHIC_DATA]"
type input "oi! vou viajar a [GEOGRAPHIC_DATA]. Voce atende la? Queria contratar um tour em…"
checkbox input "true"
type textarea "Olá! 👋 Sou [PERSON_NAME], guia oficial credenciada pela Prefeitura de [GEOGRAPH…"
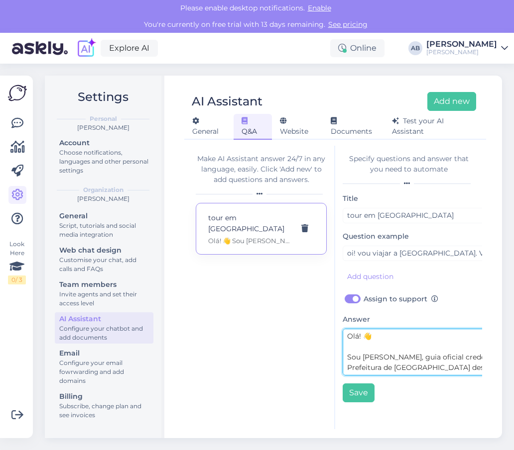
click at [374, 334] on textarea "Olá! 👋 Sou [PERSON_NAME], guia oficial credenciada pela Prefeitura de [GEOGRAPH…" at bounding box center [446, 352] width 209 height 47
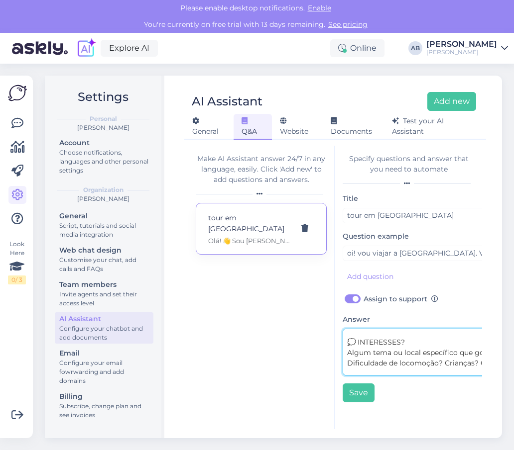
scroll to position [314, 0]
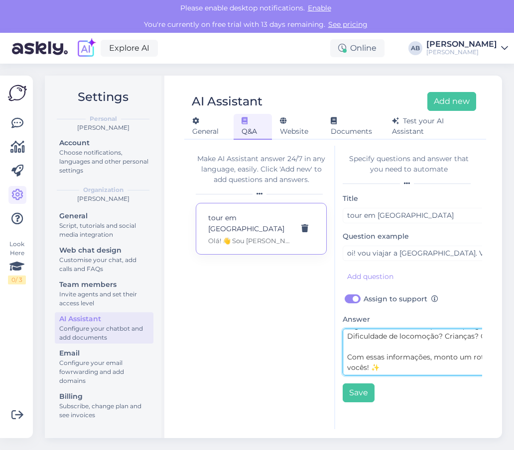
drag, startPoint x: 349, startPoint y: 337, endPoint x: 386, endPoint y: 383, distance: 59.1
click at [386, 383] on div "Title tour em [GEOGRAPHIC_DATA] Question example Remove oi! vou viajar a [GEOGR…" at bounding box center [446, 298] width 209 height 210
click at [397, 370] on textarea "Olá! 👋 Sou [PERSON_NAME], guia oficial credenciada pela Prefeitura de [GEOGRAPH…" at bounding box center [446, 352] width 209 height 47
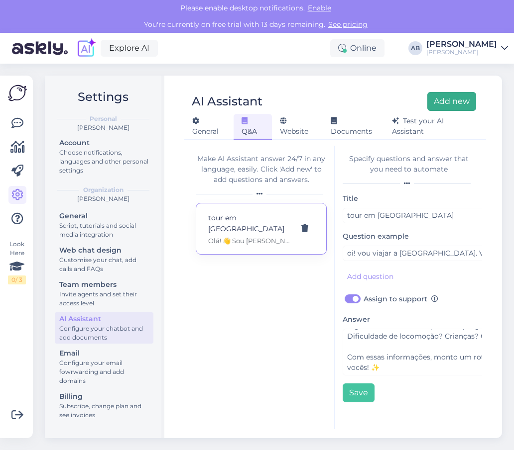
click at [452, 101] on button "Add new" at bounding box center [451, 101] width 49 height 19
checkbox input "false"
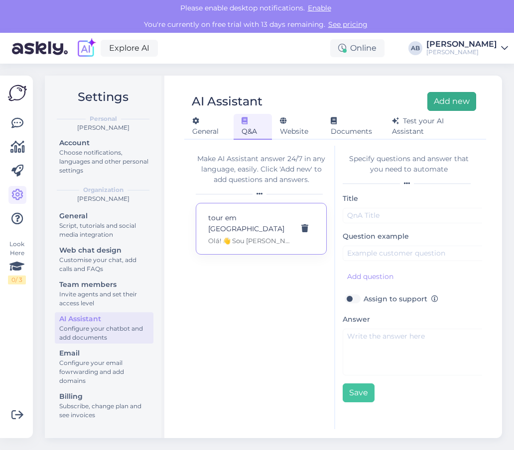
scroll to position [0, 0]
click at [444, 100] on button "Add new" at bounding box center [451, 101] width 49 height 19
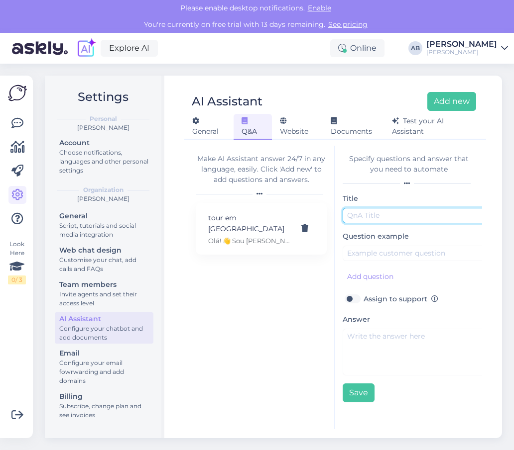
click at [359, 218] on input "text" at bounding box center [446, 215] width 209 height 15
type input "tour"
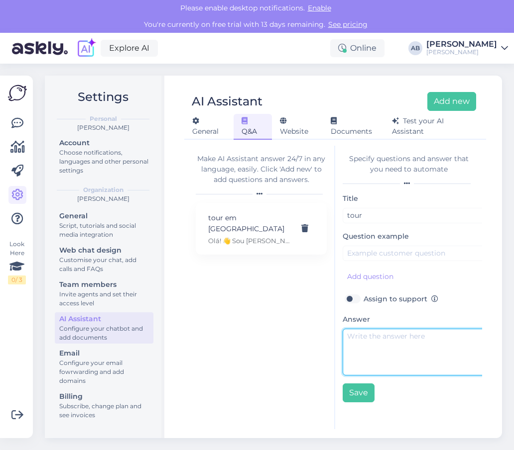
click at [356, 341] on textarea at bounding box center [446, 352] width 209 height 47
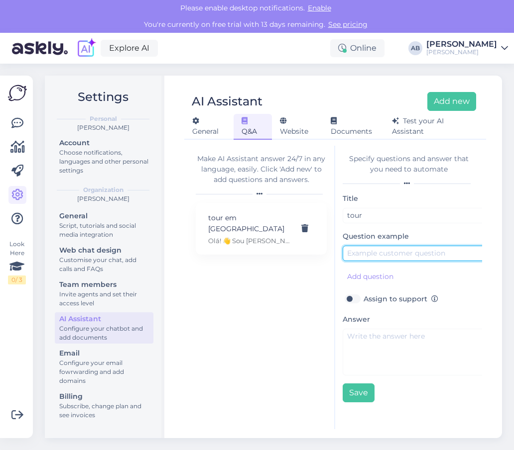
click at [372, 253] on input "text" at bounding box center [446, 253] width 209 height 15
type input "Q"
type input "Quero um tour em [GEOGRAPHIC_DATA]"
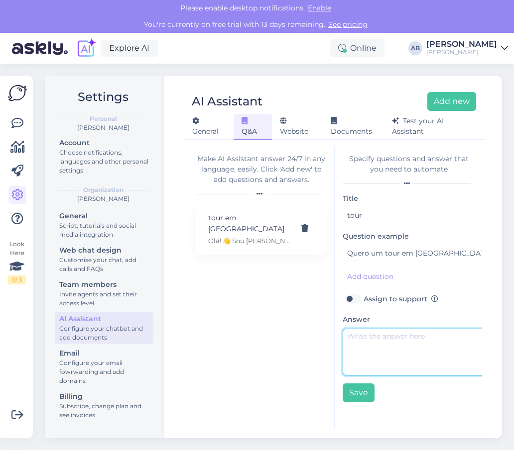
click at [348, 346] on textarea at bounding box center [446, 352] width 209 height 47
paste textarea "📅 Data? 👥 Quantas pessoas? 🏨 Pernoita / Bate-volta / Cruzeiro? 💭 Interesses esp…"
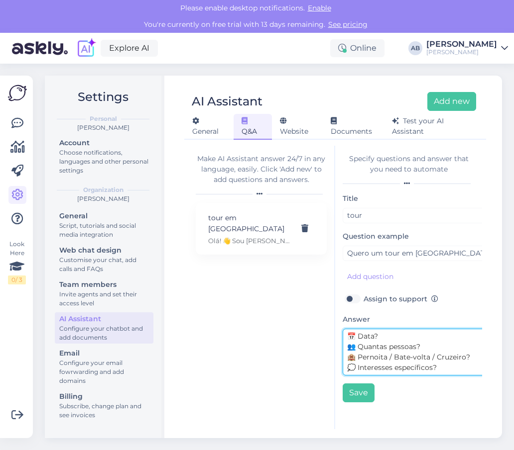
scroll to position [7, 0]
type textarea "📅 Data? 👥 Quantas pessoas? 🏨 Pernoita / Bate-volta / Cruzeiro? 💭 Interesses esp…"
click at [363, 297] on label "Assign to support" at bounding box center [400, 299] width 75 height 13
click at [357, 297] on input "Assign to support" at bounding box center [351, 299] width 19 height 13
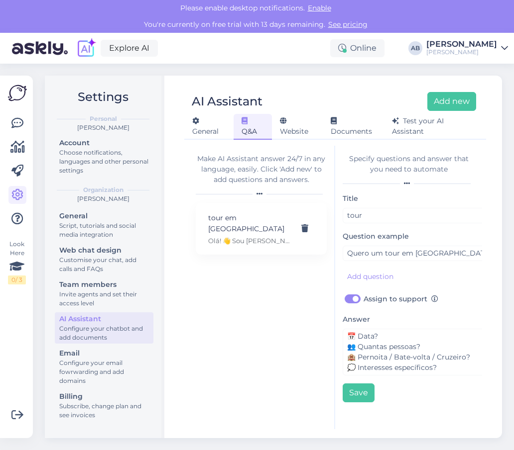
checkbox input "true"
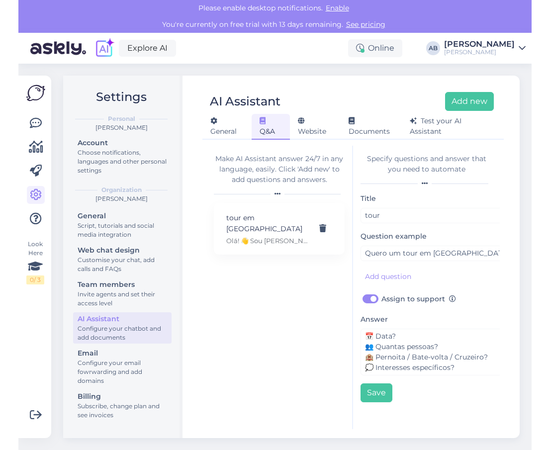
scroll to position [0, 0]
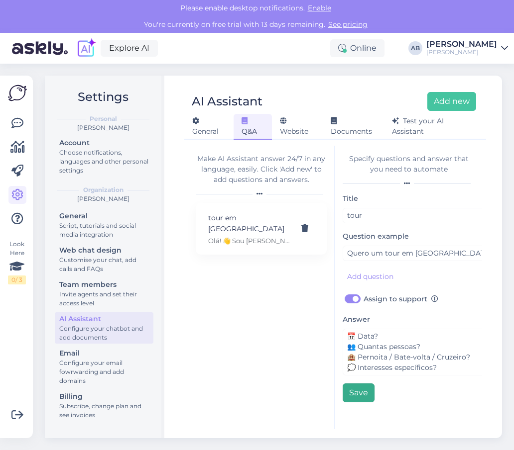
click at [361, 393] on button "Save" at bounding box center [358, 393] width 32 height 19
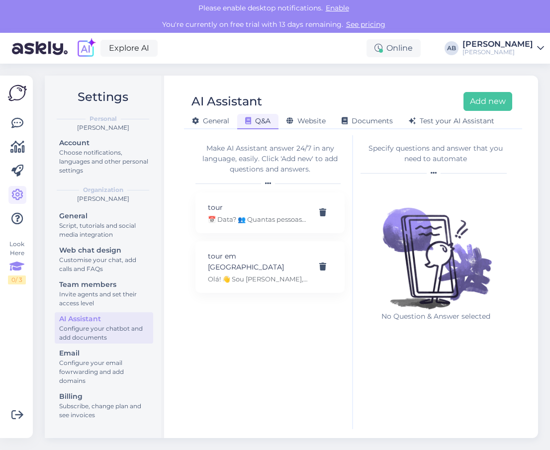
click at [16, 267] on icon at bounding box center [16, 267] width 15 height 18
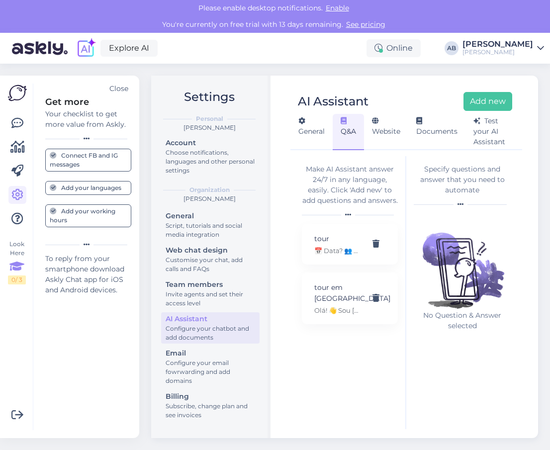
click at [78, 164] on div "Connect FB and IG messages" at bounding box center [88, 160] width 77 height 18
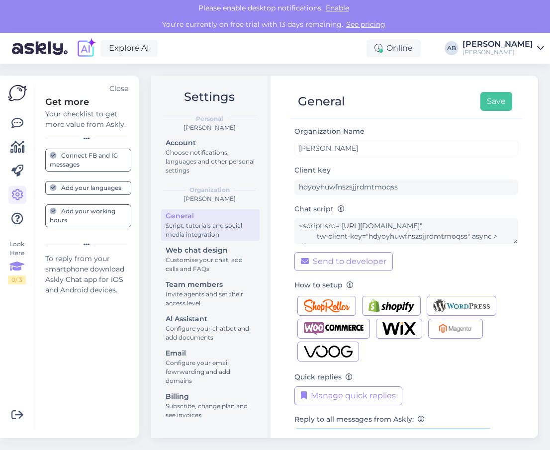
scroll to position [69, 0]
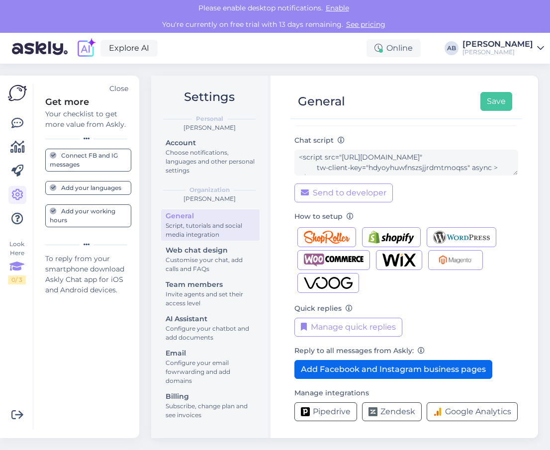
click at [354, 371] on button "Add Facebook and Instagram business pages" at bounding box center [394, 369] width 198 height 19
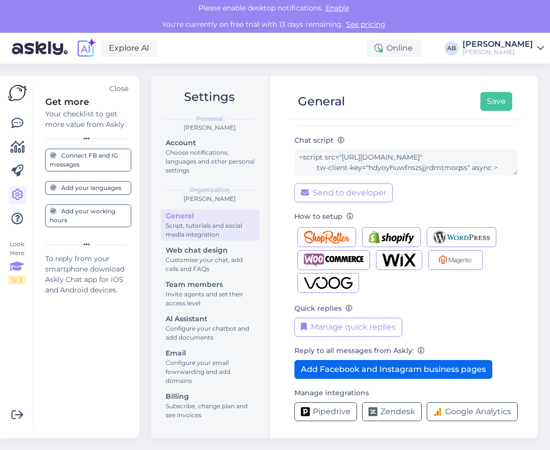
click at [354, 371] on button "Add Facebook and Instagram business pages" at bounding box center [394, 369] width 198 height 19
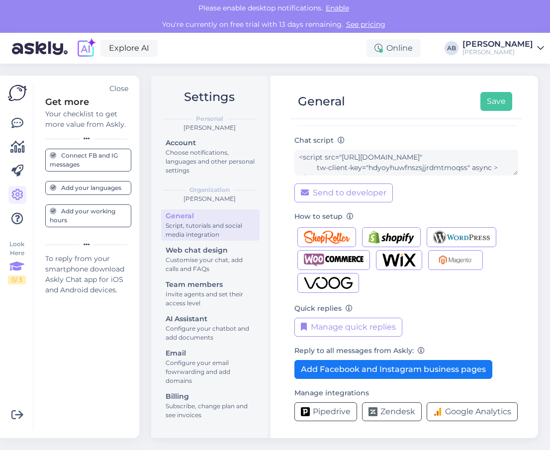
click at [81, 189] on div "Add your languages" at bounding box center [86, 188] width 72 height 9
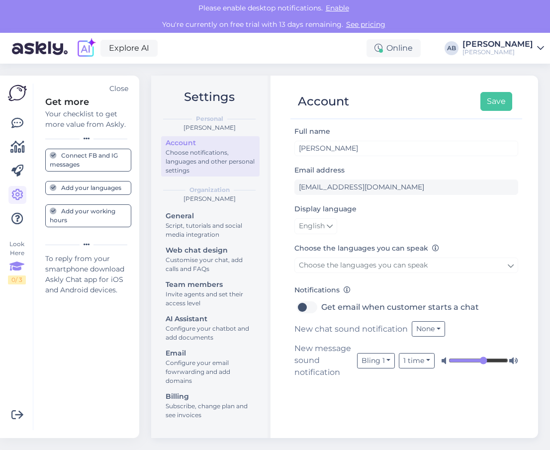
click at [412, 264] on span "Choose the languages you can speak" at bounding box center [363, 265] width 129 height 9
click at [392, 328] on link "Portuguese" at bounding box center [407, 326] width 112 height 16
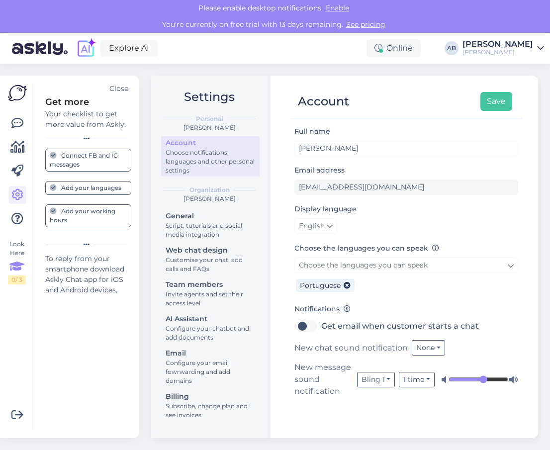
click at [461, 264] on link "Choose the languages you can speak" at bounding box center [407, 265] width 224 height 15
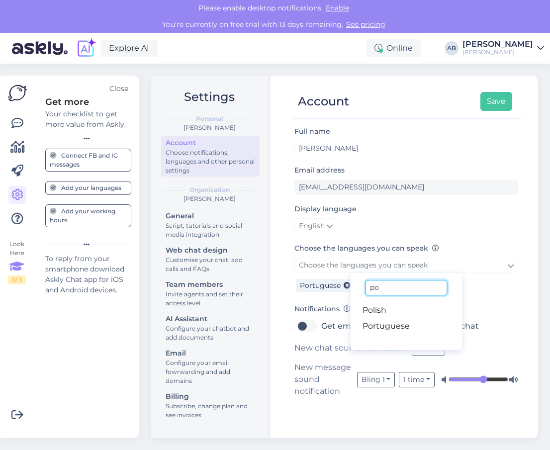
click at [421, 289] on input "po" at bounding box center [407, 287] width 82 height 15
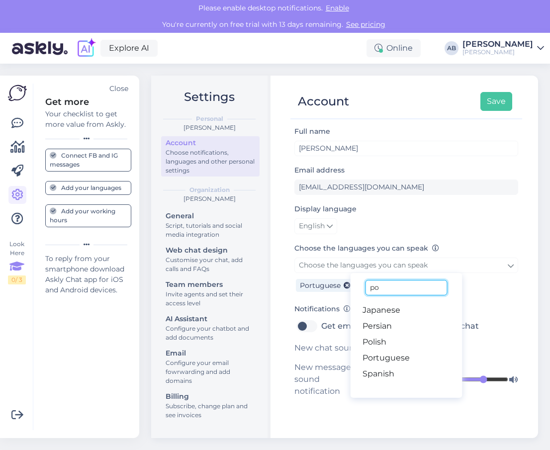
type input "p"
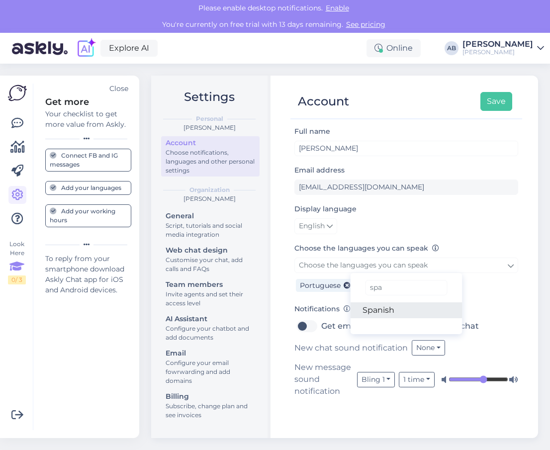
click at [394, 311] on link "Spanish" at bounding box center [407, 311] width 112 height 16
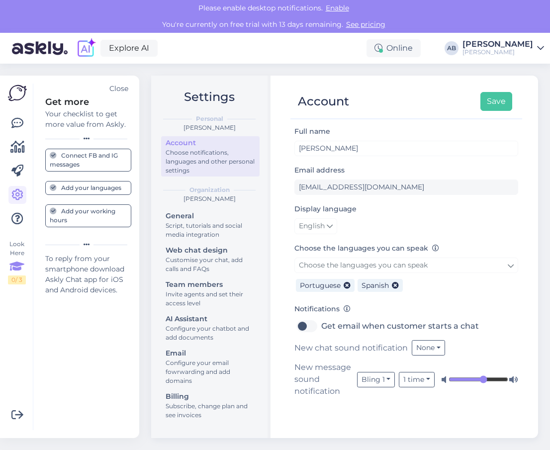
click at [512, 264] on icon at bounding box center [511, 265] width 6 height 11
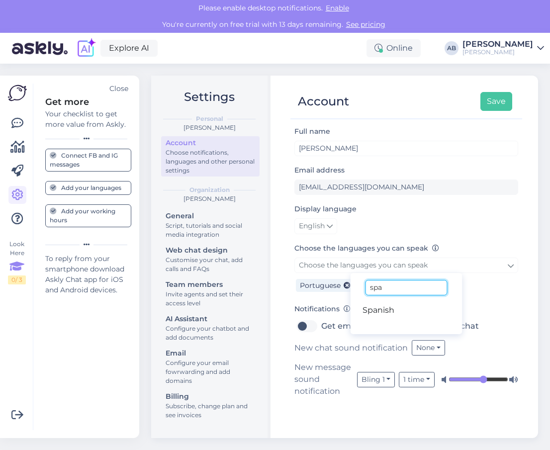
click at [406, 286] on input "spa" at bounding box center [407, 287] width 82 height 15
type input "s"
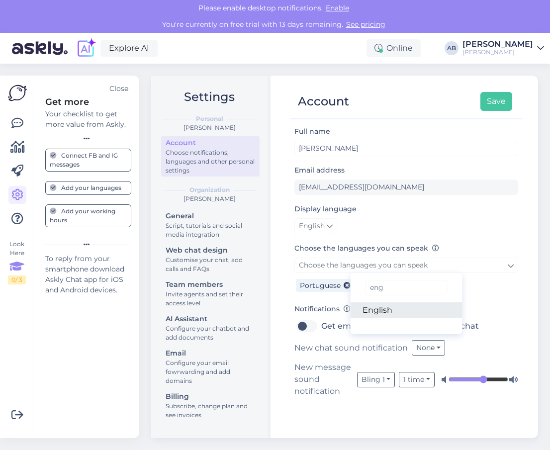
click at [398, 316] on link "English" at bounding box center [407, 311] width 112 height 16
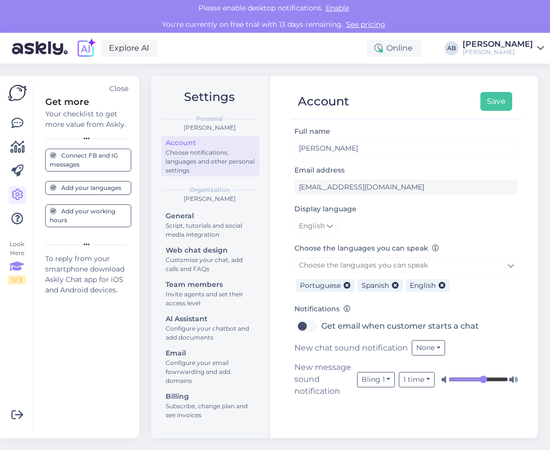
click at [437, 264] on link "Choose the languages you can speak" at bounding box center [407, 265] width 224 height 15
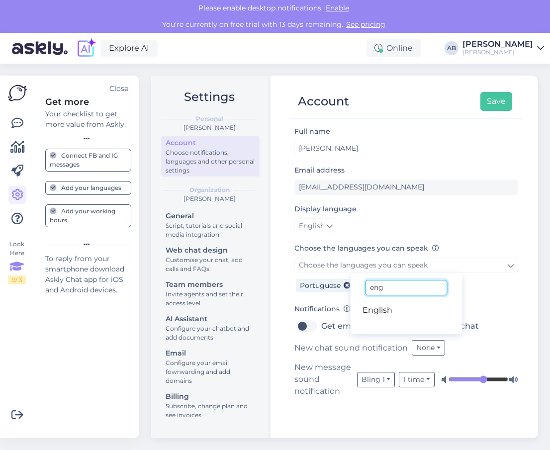
click at [398, 288] on input "eng" at bounding box center [407, 287] width 82 height 15
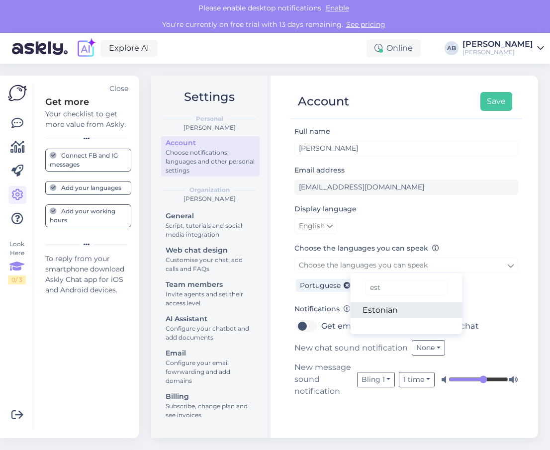
click at [397, 310] on link "Estonian" at bounding box center [407, 311] width 112 height 16
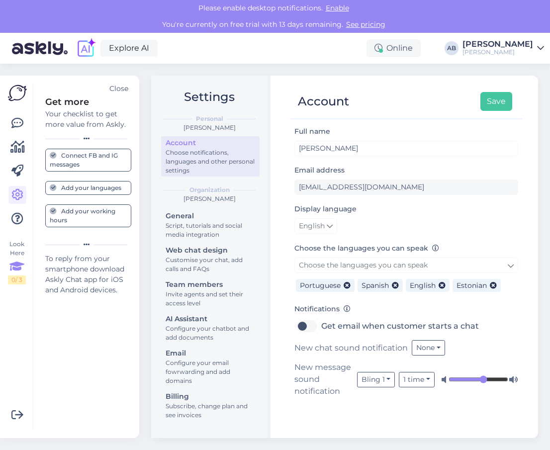
click at [508, 266] on icon at bounding box center [511, 265] width 6 height 11
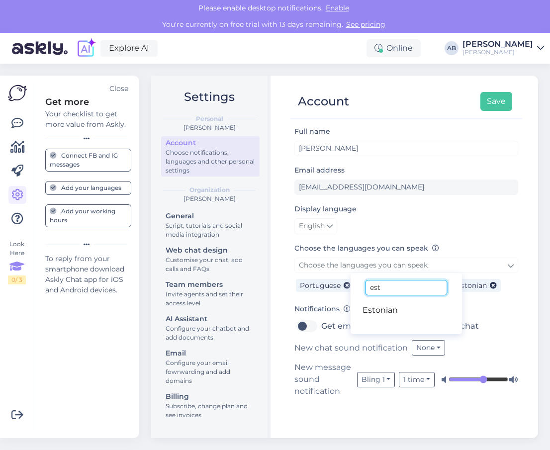
click at [405, 292] on input "est" at bounding box center [407, 287] width 82 height 15
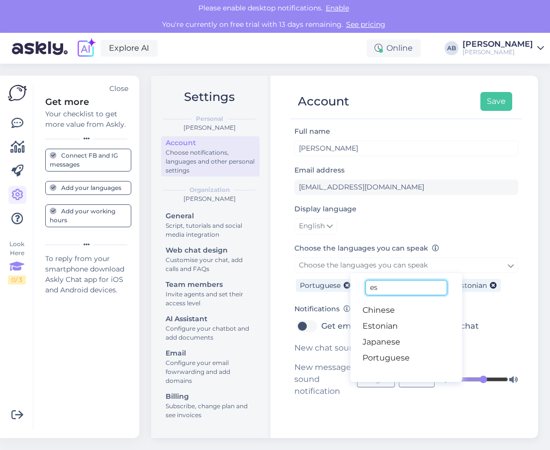
type input "e"
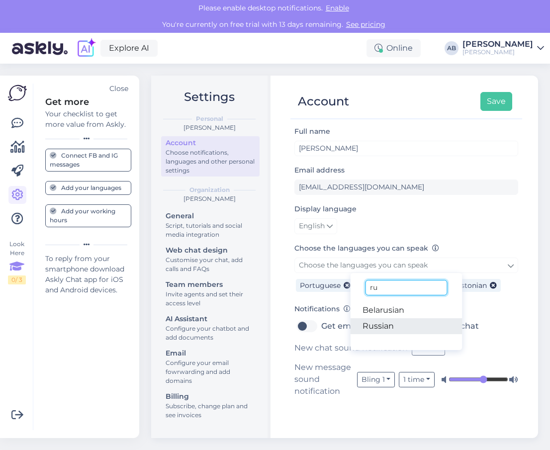
type input "ru"
click at [379, 328] on link "Russian" at bounding box center [407, 326] width 112 height 16
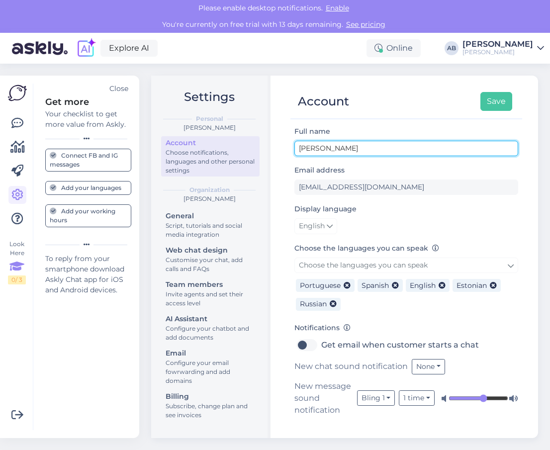
click at [380, 147] on input "[PERSON_NAME]" at bounding box center [407, 148] width 224 height 15
type input "[PERSON_NAME] - imersões educacionais, tours, interpretação"
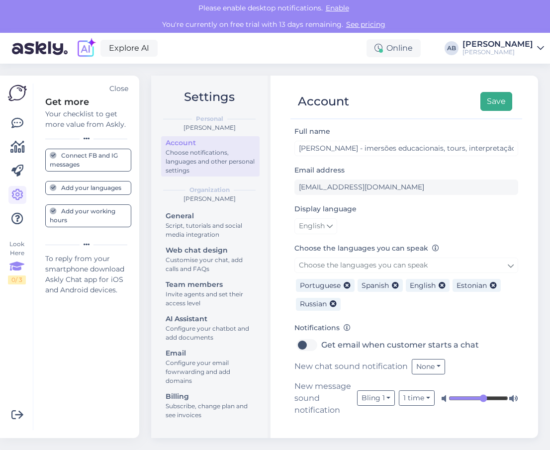
drag, startPoint x: 490, startPoint y: 94, endPoint x: 499, endPoint y: 102, distance: 11.6
click at [499, 102] on button "Save" at bounding box center [497, 101] width 32 height 19
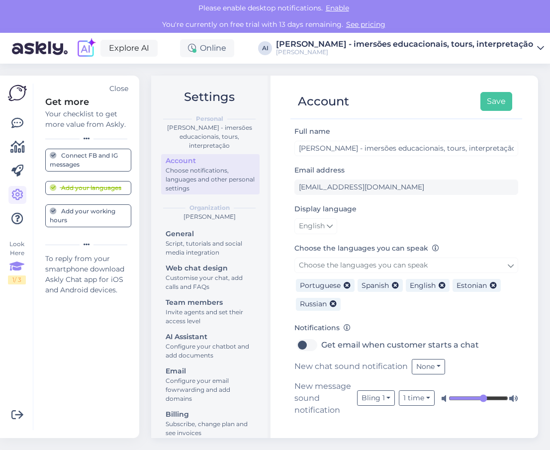
click at [89, 213] on div "Add your working hours" at bounding box center [88, 216] width 77 height 18
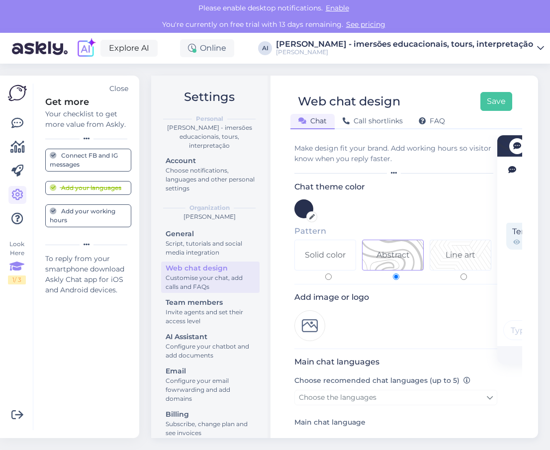
scroll to position [284, 0]
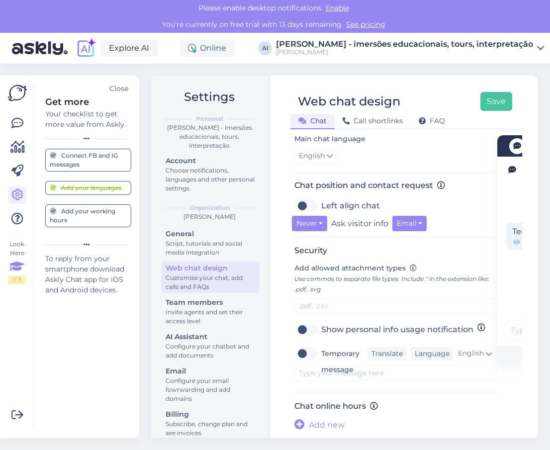
click at [329, 156] on icon at bounding box center [330, 156] width 6 height 11
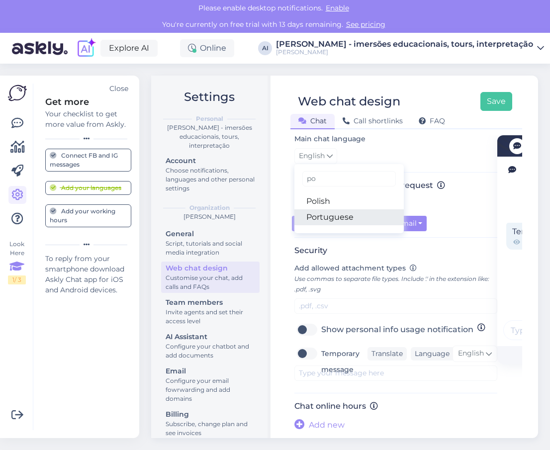
type input "po"
click at [324, 217] on link "Portuguese" at bounding box center [349, 218] width 109 height 16
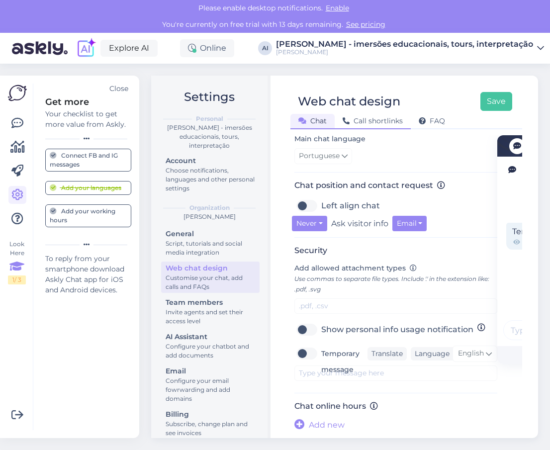
click at [362, 122] on span "Call shortlinks" at bounding box center [373, 120] width 60 height 9
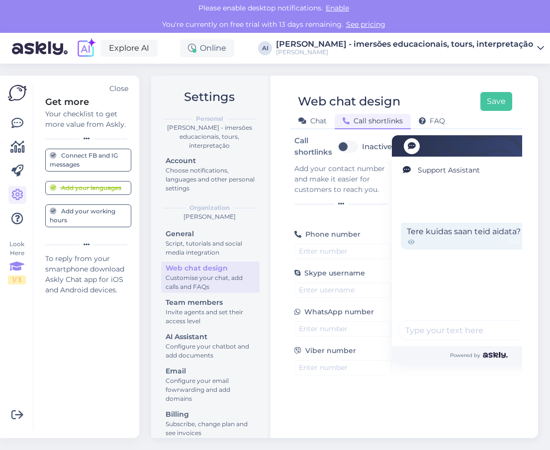
scroll to position [0, 0]
click at [333, 180] on div "Add your contact number and make it easier for customers to reach you." at bounding box center [344, 179] width 98 height 31
type input "="
drag, startPoint x: 347, startPoint y: 248, endPoint x: 273, endPoint y: 254, distance: 74.4
click at [273, 254] on div "Settings Personal [PERSON_NAME] - imersões educacionais, tours, interpretação A…" at bounding box center [344, 257] width 387 height 363
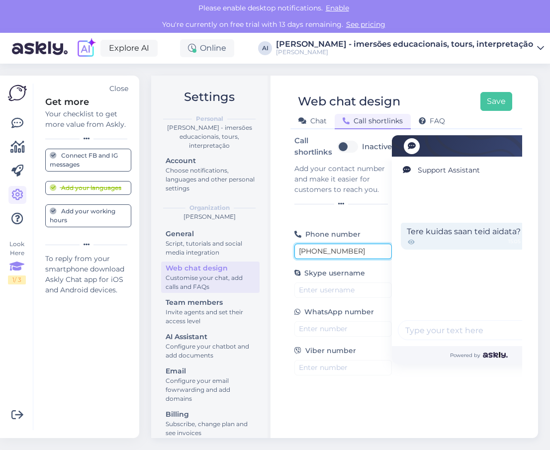
type input "[PHONE_NUMBER]"
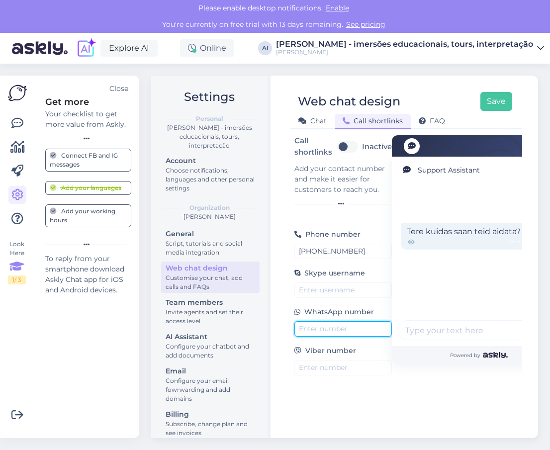
click at [309, 329] on input "text" at bounding box center [344, 328] width 98 height 15
paste input "[PHONE_NUMBER]"
type input "[PHONE_NUMBER]"
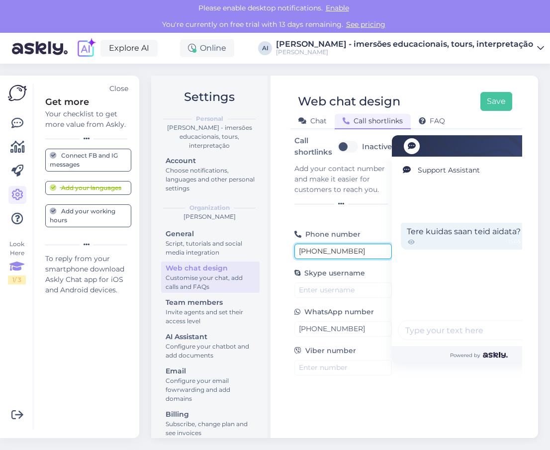
click at [350, 251] on input "[PHONE_NUMBER]" at bounding box center [344, 251] width 98 height 15
drag, startPoint x: 350, startPoint y: 251, endPoint x: 275, endPoint y: 250, distance: 75.1
click at [275, 250] on div "Web chat design Save Chat Call shortlinks FAQ Call shortlinks Inactive Add your…" at bounding box center [407, 257] width 264 height 363
click at [349, 407] on div "Call shortlinks Inactive Add your contact number and make it easier for custome…" at bounding box center [407, 282] width 232 height 294
click at [500, 99] on button "Save" at bounding box center [497, 101] width 32 height 19
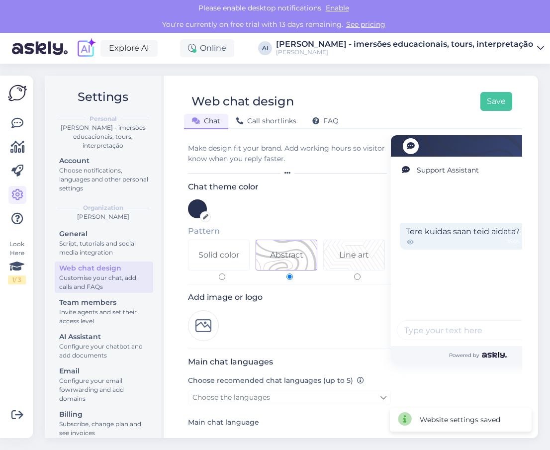
scroll to position [284, 0]
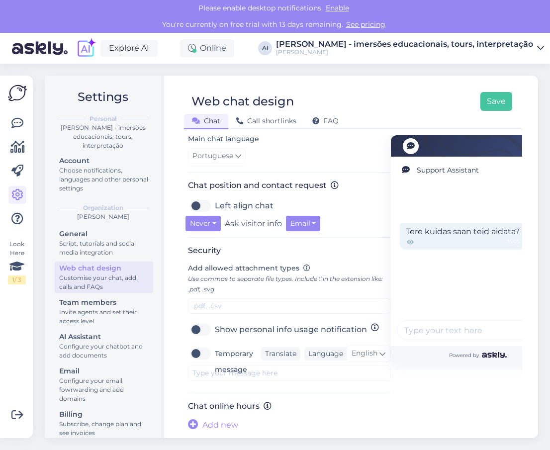
click at [443, 89] on div "Web chat design Save Chat Call shortlinks FAQ" at bounding box center [353, 107] width 338 height 45
click at [82, 246] on div "Script, tutorials and social media integration" at bounding box center [104, 248] width 90 height 18
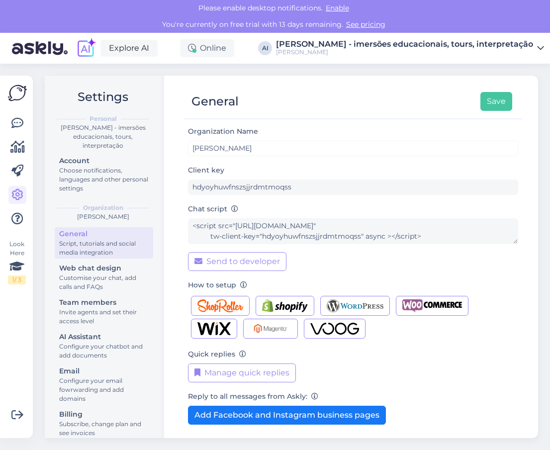
click at [334, 48] on div "[PERSON_NAME] - imersões educacionais, tours, interpretação" at bounding box center [404, 44] width 257 height 8
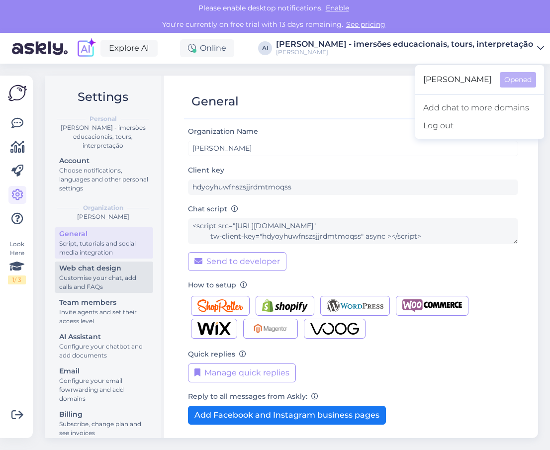
click at [104, 277] on div "Customise your chat, add calls and FAQs" at bounding box center [104, 283] width 90 height 18
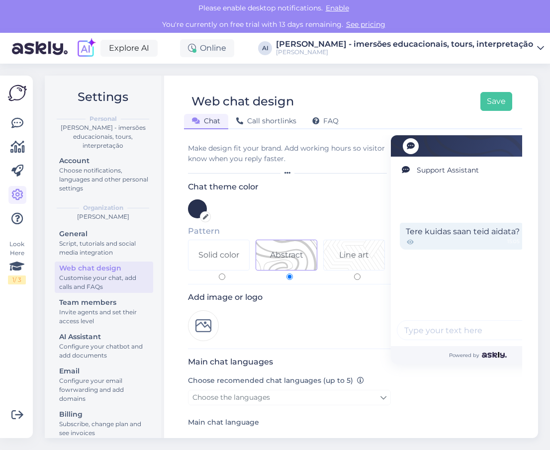
click at [265, 48] on div "AI" at bounding box center [265, 48] width 14 height 14
click at [301, 40] on div "[PERSON_NAME] - imersões educacionais, tours, interpretação" at bounding box center [404, 44] width 257 height 8
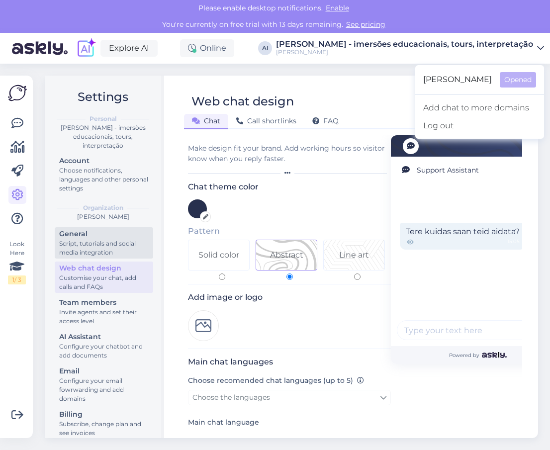
click at [88, 237] on div "General" at bounding box center [104, 234] width 90 height 10
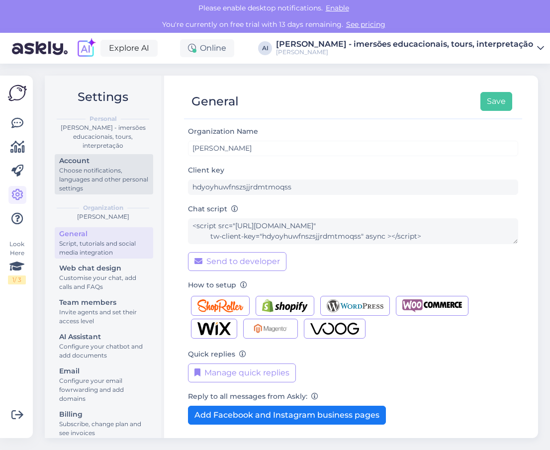
click at [83, 183] on div "Choose notifications, languages and other personal settings" at bounding box center [104, 179] width 90 height 27
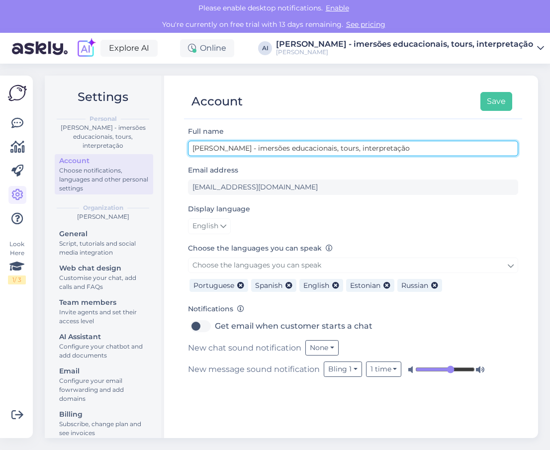
click at [341, 149] on input "[PERSON_NAME] - imersões educacionais, tours, interpretação" at bounding box center [353, 148] width 330 height 15
type input "[PERSON_NAME] - imersões educacionais, consultoria, tours, interpretação"
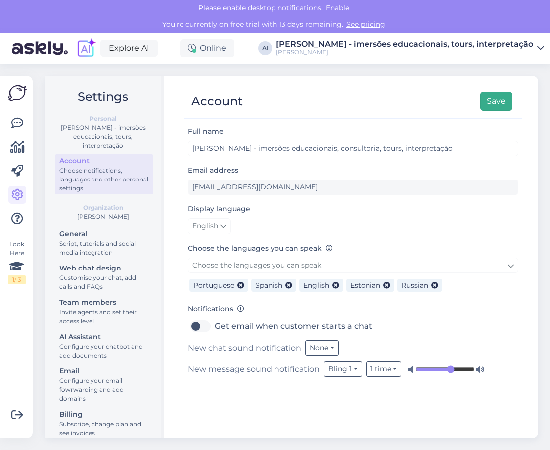
click at [500, 100] on button "Save" at bounding box center [497, 101] width 32 height 19
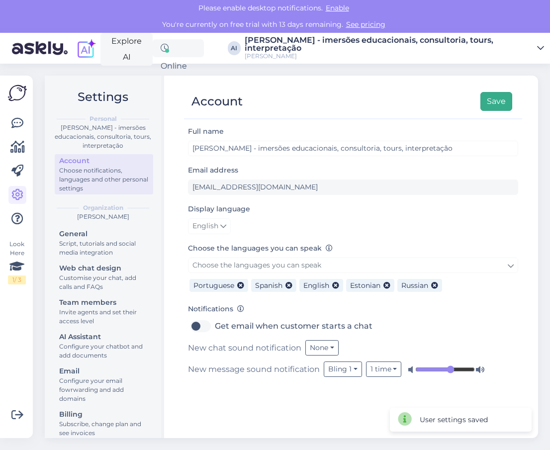
click at [495, 102] on button "Save" at bounding box center [497, 101] width 32 height 19
click at [78, 241] on div "Script, tutorials and social media integration" at bounding box center [104, 248] width 90 height 18
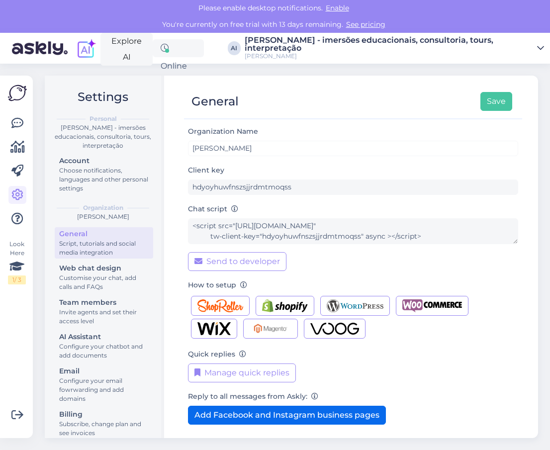
click at [238, 412] on button "Add Facebook and Instagram business pages" at bounding box center [287, 415] width 198 height 19
click at [240, 414] on button "Add Facebook and Instagram business pages" at bounding box center [287, 415] width 198 height 19
click at [241, 415] on button "Add Facebook and Instagram business pages" at bounding box center [287, 415] width 198 height 19
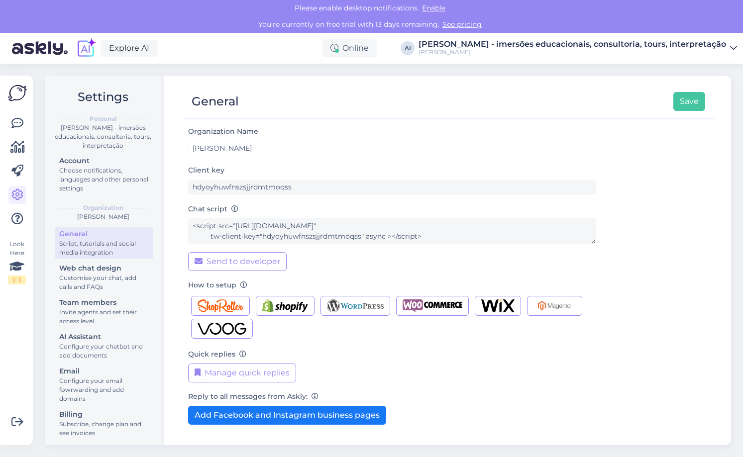
click at [451, 361] on div "Quick replies Manage quick replies" at bounding box center [392, 365] width 408 height 34
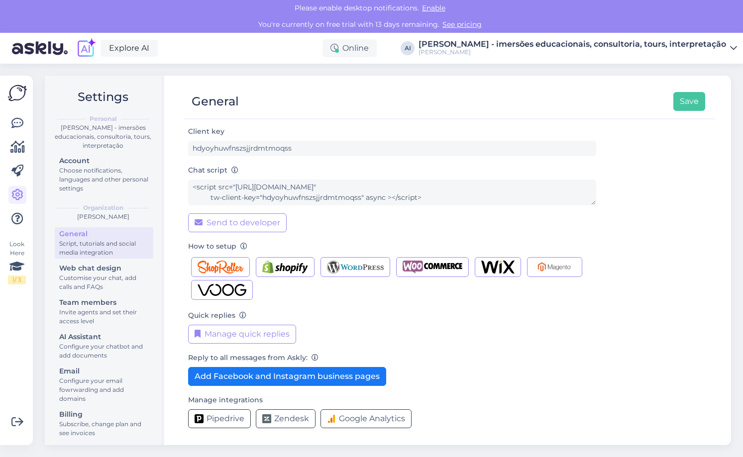
scroll to position [39, 0]
click at [367, 378] on button "Add Facebook and Instagram business pages" at bounding box center [287, 376] width 198 height 19
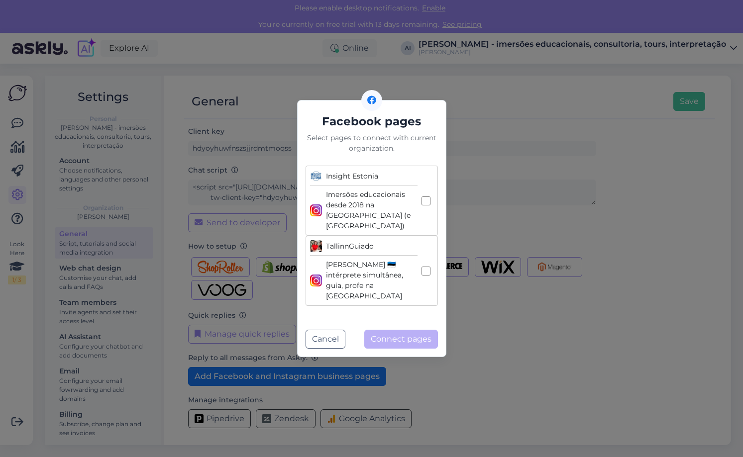
click at [424, 267] on input "TallinnGuiado Anna Bogdanova 🇪🇪 intérprete simultânea, guia, profe na Estônia" at bounding box center [426, 271] width 9 height 9
checkbox input "true"
click at [425, 206] on input "Insight Estonia Imersões educacionais desde 2018 na Estônia (e Finlândia)" at bounding box center [426, 201] width 9 height 9
checkbox input "true"
click at [391, 330] on button "Connect pages" at bounding box center [401, 339] width 74 height 19
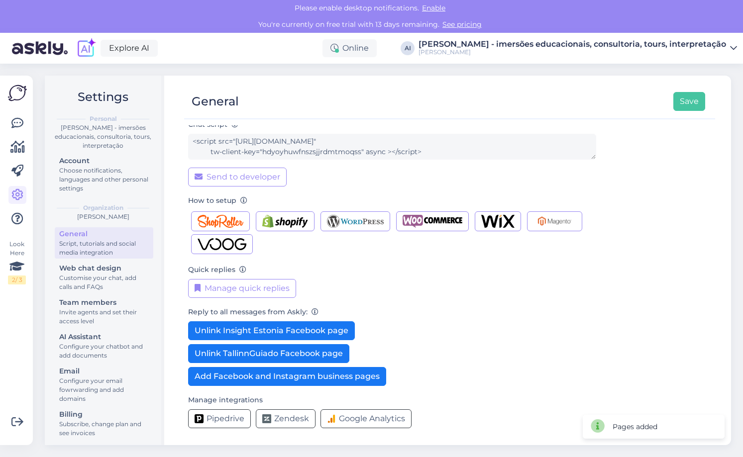
scroll to position [85, 0]
click at [15, 118] on icon at bounding box center [17, 123] width 12 height 12
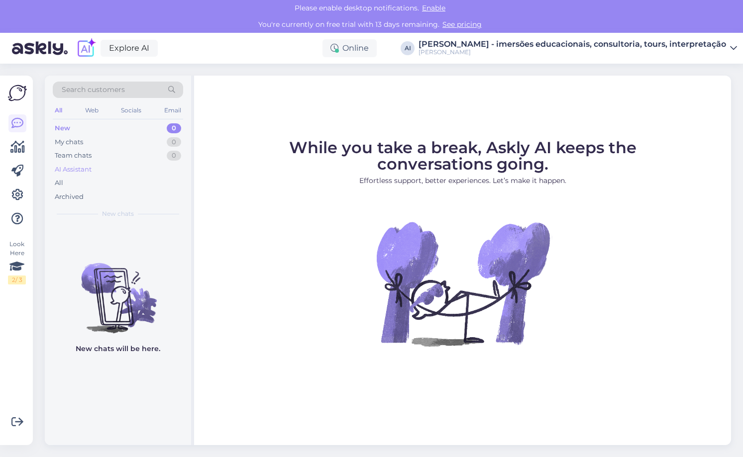
click at [79, 163] on div "AI Assistant" at bounding box center [118, 170] width 130 height 14
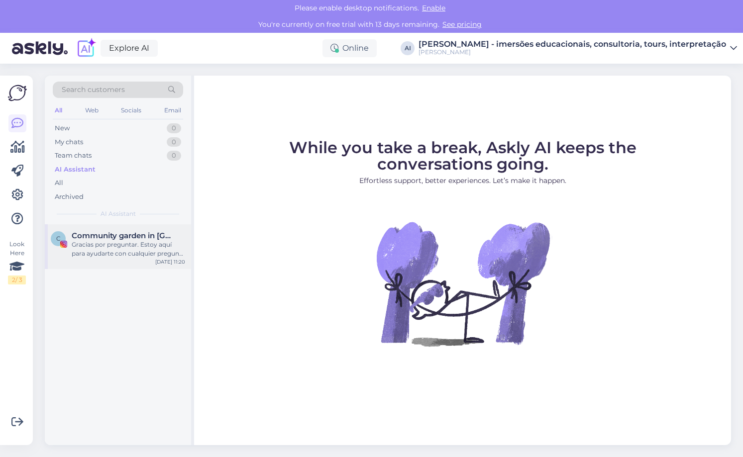
click at [126, 247] on div "Gracias por preguntar. Estoy aquí para ayudarte con cualquier pregunta sobre nu…" at bounding box center [128, 249] width 113 height 18
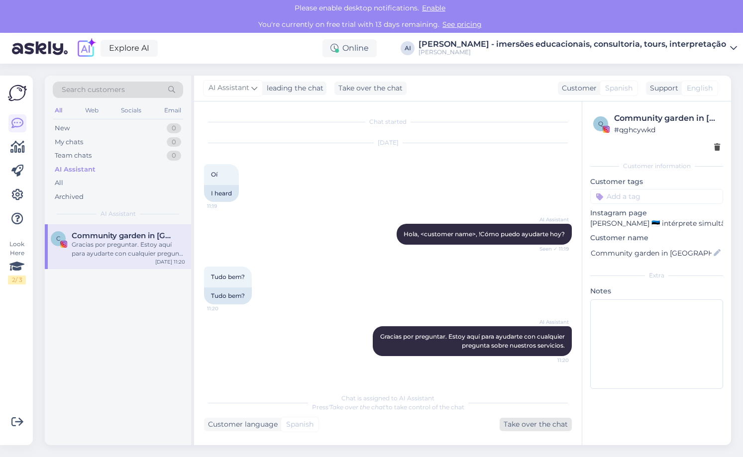
click at [532, 421] on div "Take over the chat" at bounding box center [536, 424] width 72 height 13
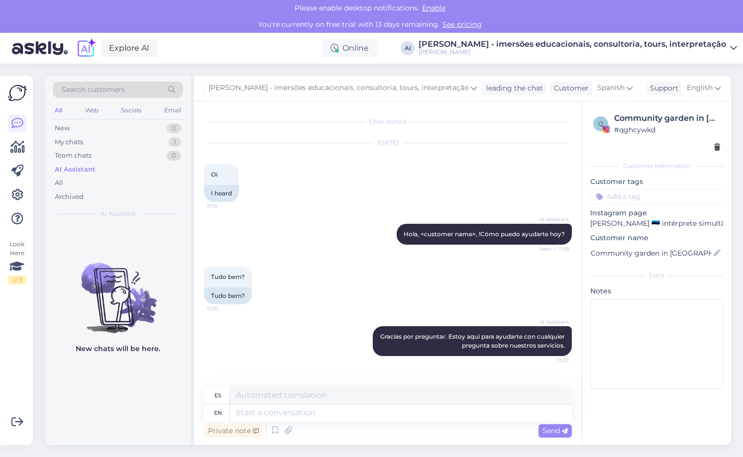
click at [371, 430] on div "Private note Send" at bounding box center [388, 431] width 368 height 19
click at [296, 412] on textarea at bounding box center [401, 413] width 342 height 17
click at [295, 395] on textarea at bounding box center [401, 395] width 342 height 17
click at [308, 433] on div "Private note Send" at bounding box center [388, 431] width 368 height 19
click at [276, 414] on textarea at bounding box center [401, 413] width 342 height 17
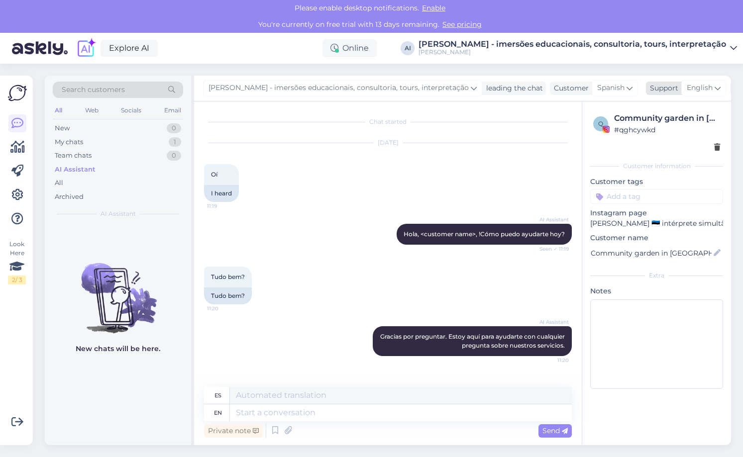
click at [550, 91] on span "English" at bounding box center [700, 88] width 26 height 11
type input "po"
click at [550, 151] on link "Portuguese" at bounding box center [686, 148] width 109 height 16
click at [307, 430] on div "Private note Send" at bounding box center [388, 431] width 368 height 19
click at [283, 416] on textarea at bounding box center [401, 413] width 342 height 17
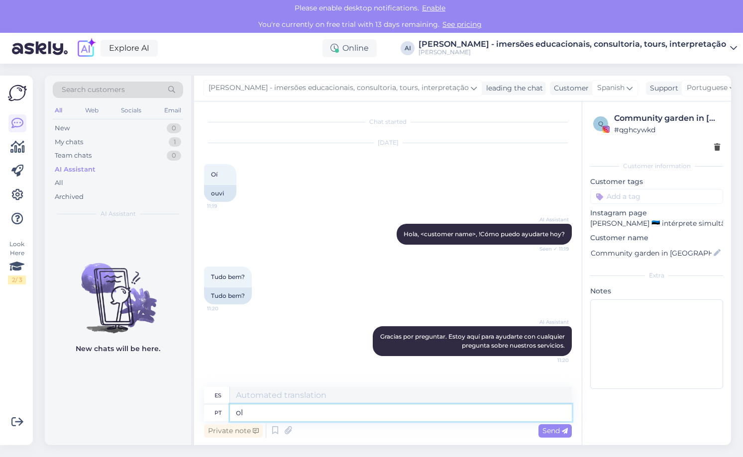
type textarea "ola"
type textarea "Hola"
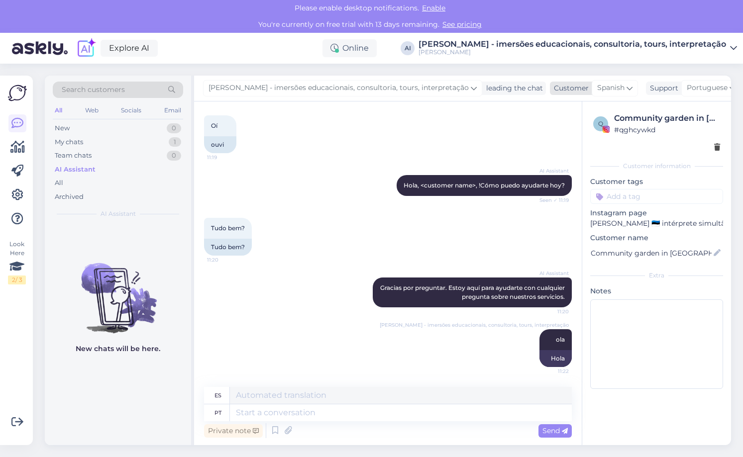
click at [550, 87] on icon at bounding box center [630, 88] width 6 height 11
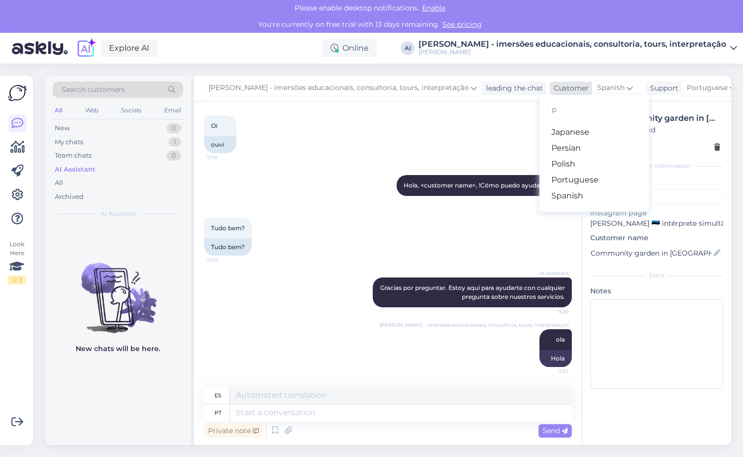
type input "po"
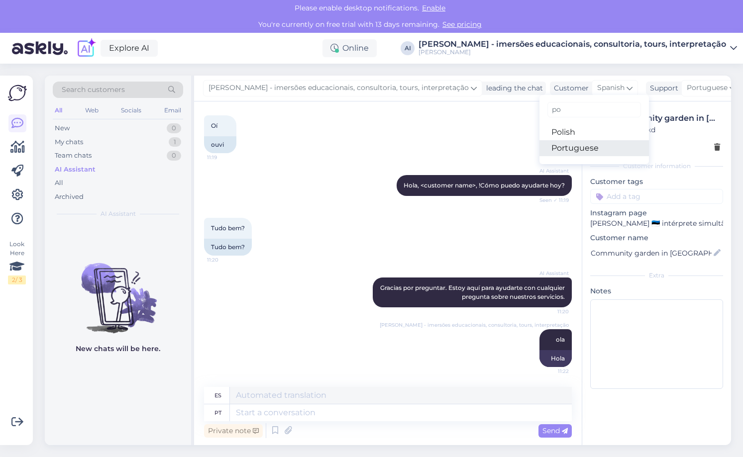
click at [550, 147] on link "Portuguese" at bounding box center [593, 148] width 109 height 16
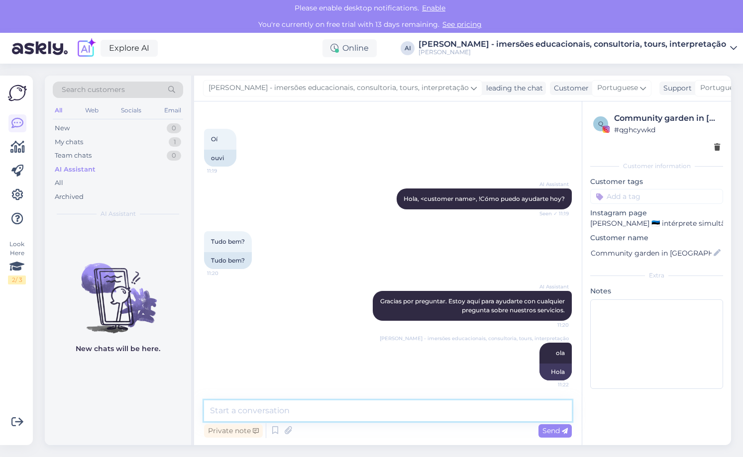
click at [252, 414] on textarea at bounding box center [388, 411] width 368 height 21
type textarea "como posso ajudar?"
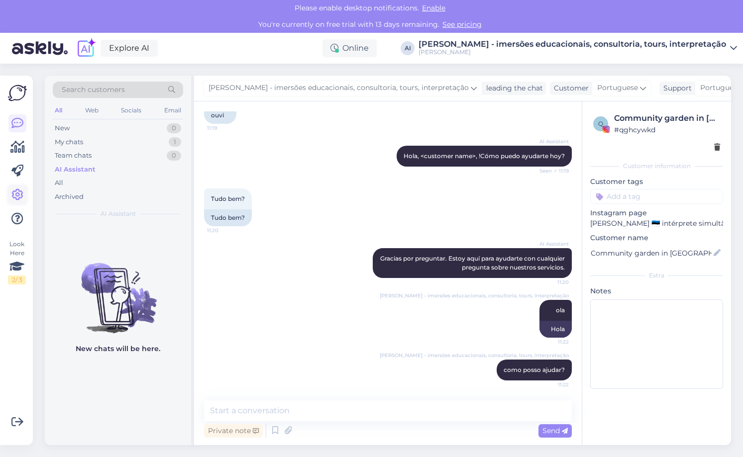
click at [18, 194] on icon at bounding box center [17, 195] width 12 height 12
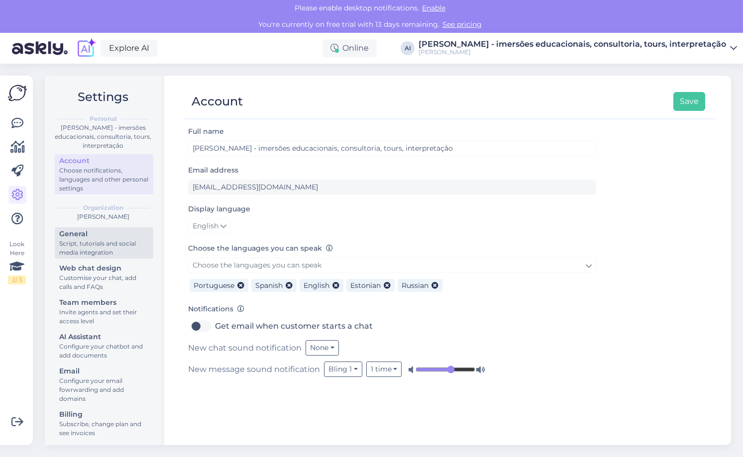
click at [81, 246] on div "Script, tutorials and social media integration" at bounding box center [104, 248] width 90 height 18
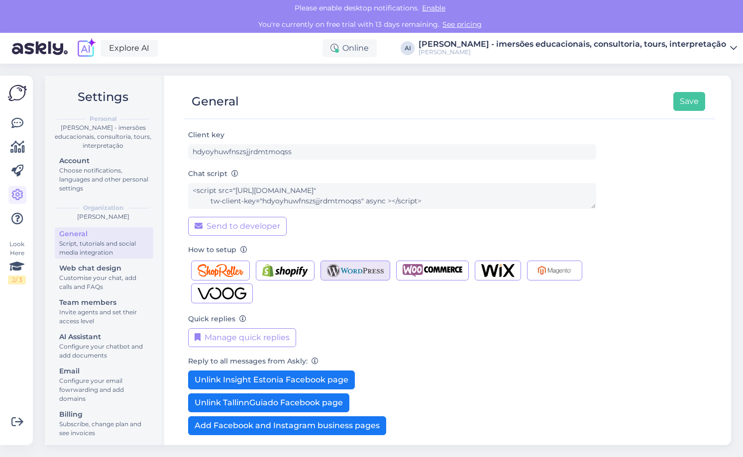
scroll to position [32, 0]
